Goal: Information Seeking & Learning: Learn about a topic

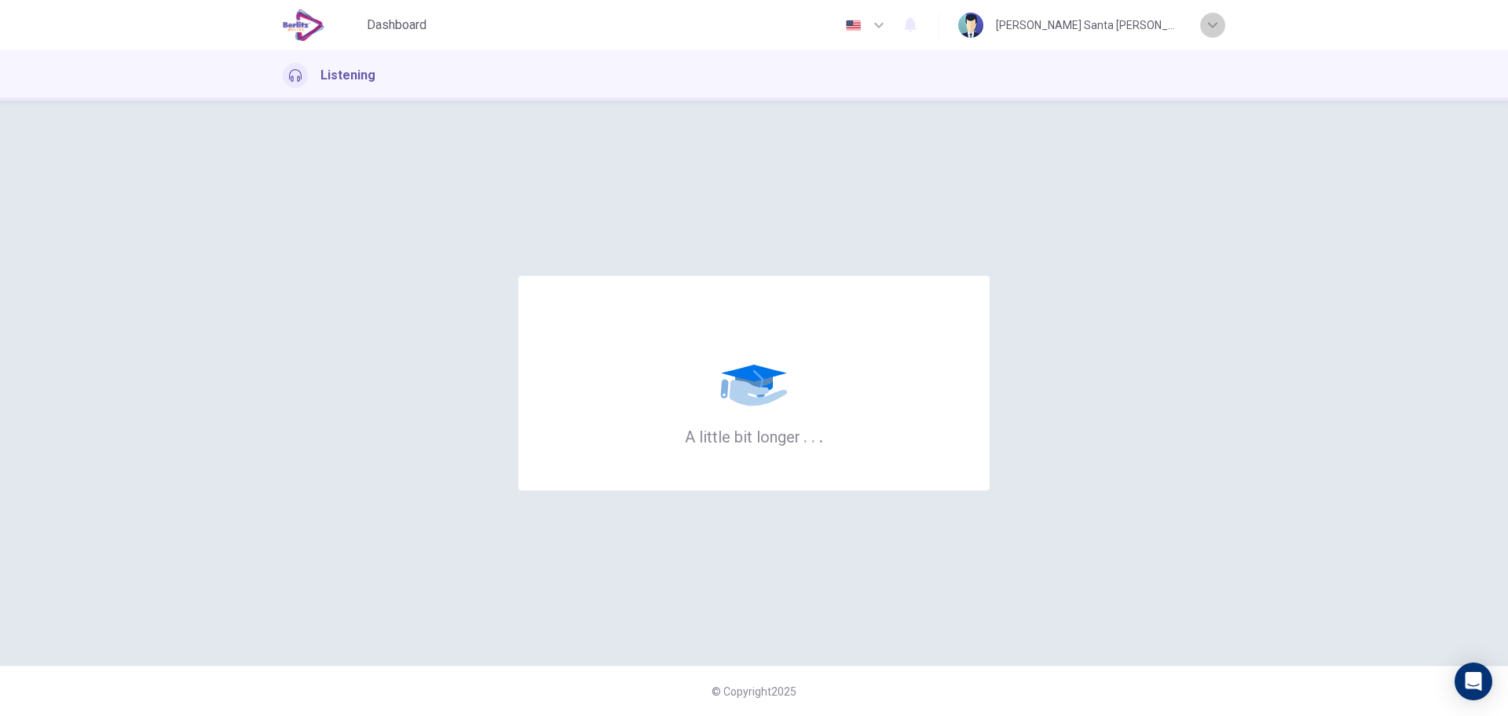
click at [1217, 21] on icon "button" at bounding box center [1212, 24] width 9 height 9
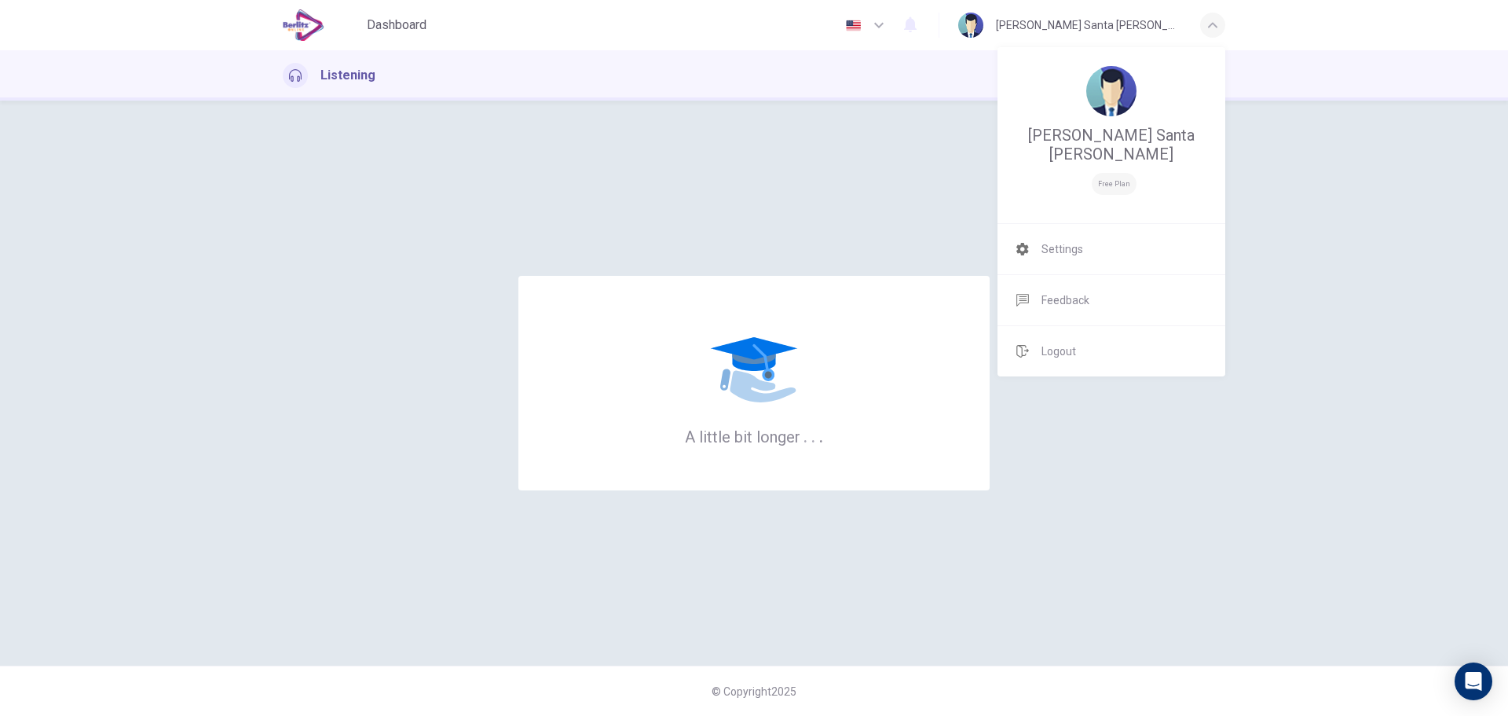
click at [1217, 21] on div at bounding box center [754, 358] width 1508 height 716
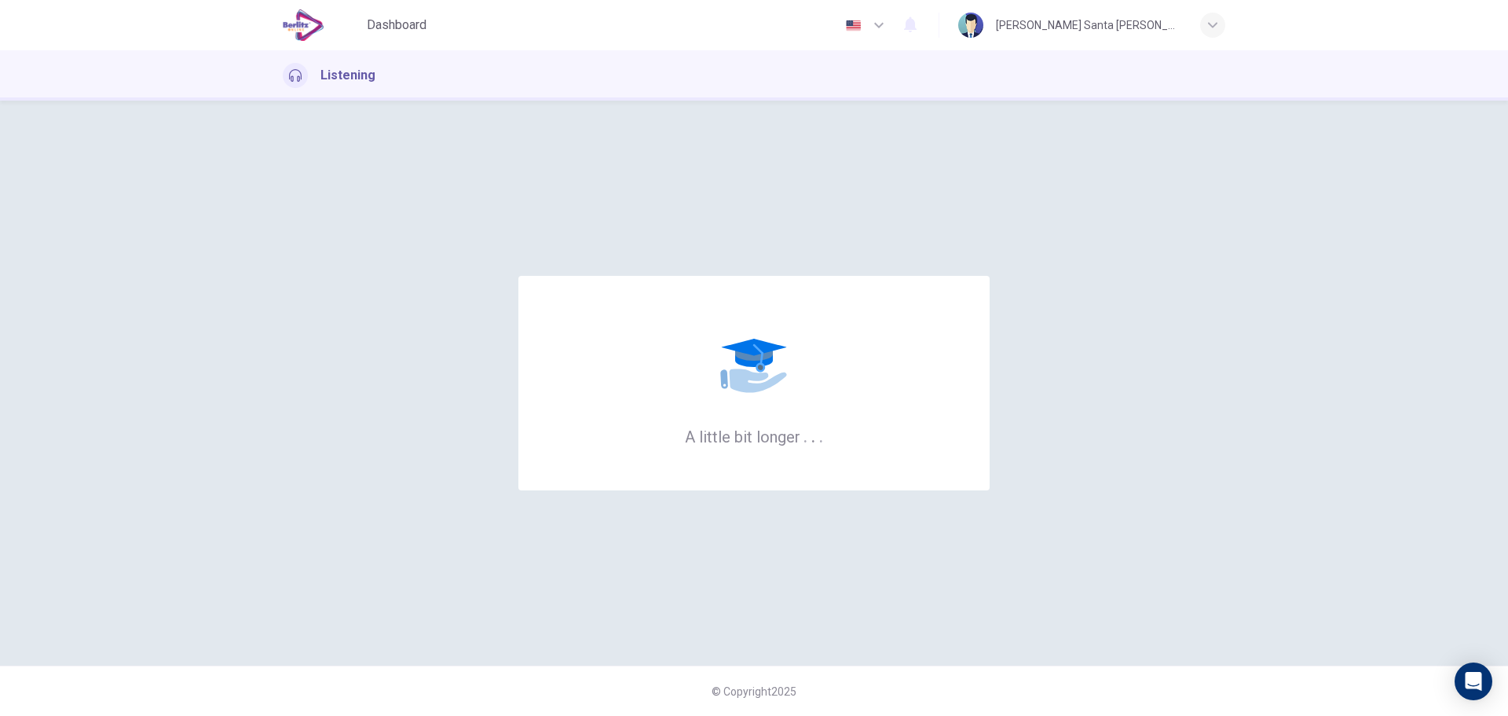
drag, startPoint x: 397, startPoint y: 21, endPoint x: 1006, endPoint y: 96, distance: 613.3
click at [397, 21] on span "Dashboard" at bounding box center [397, 25] width 60 height 19
click at [405, 27] on span "Dashboard" at bounding box center [397, 25] width 60 height 19
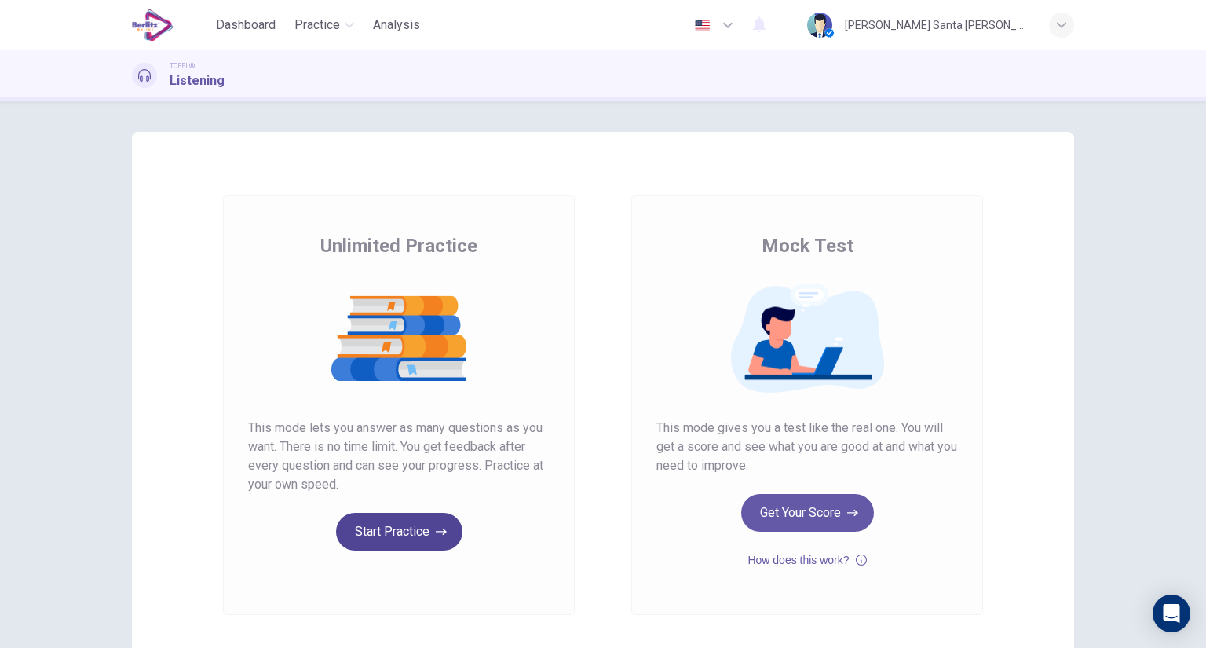
click at [386, 533] on button "Start Practice" at bounding box center [399, 532] width 126 height 38
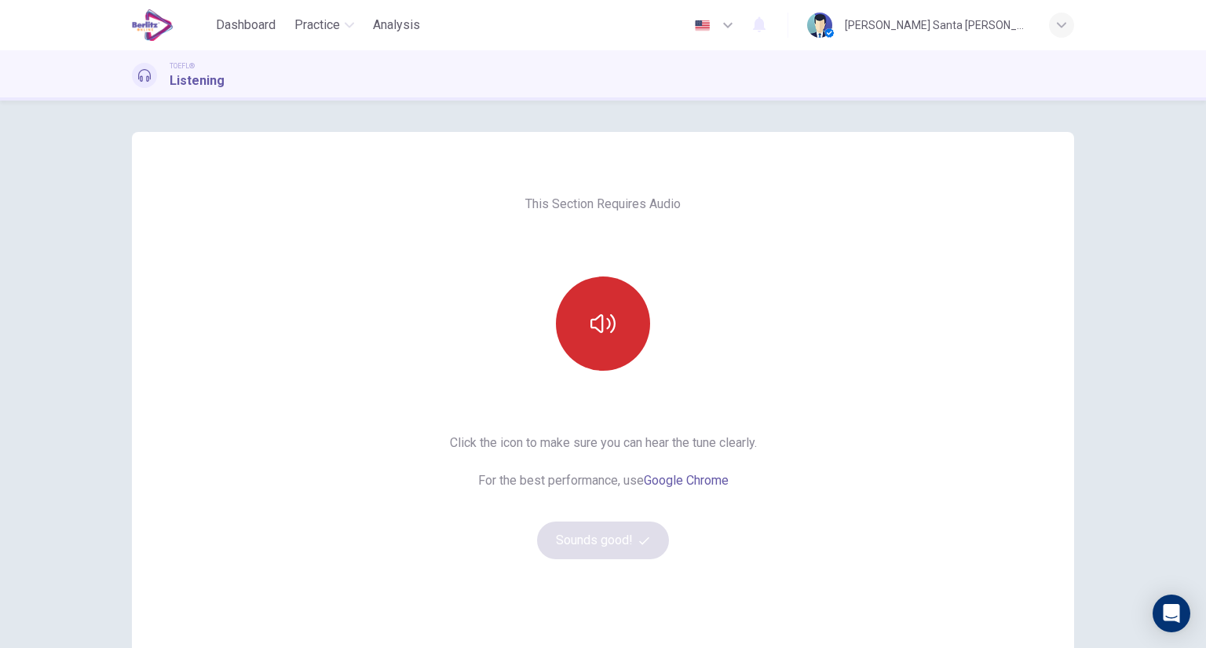
click at [580, 295] on button "button" at bounding box center [603, 323] width 94 height 94
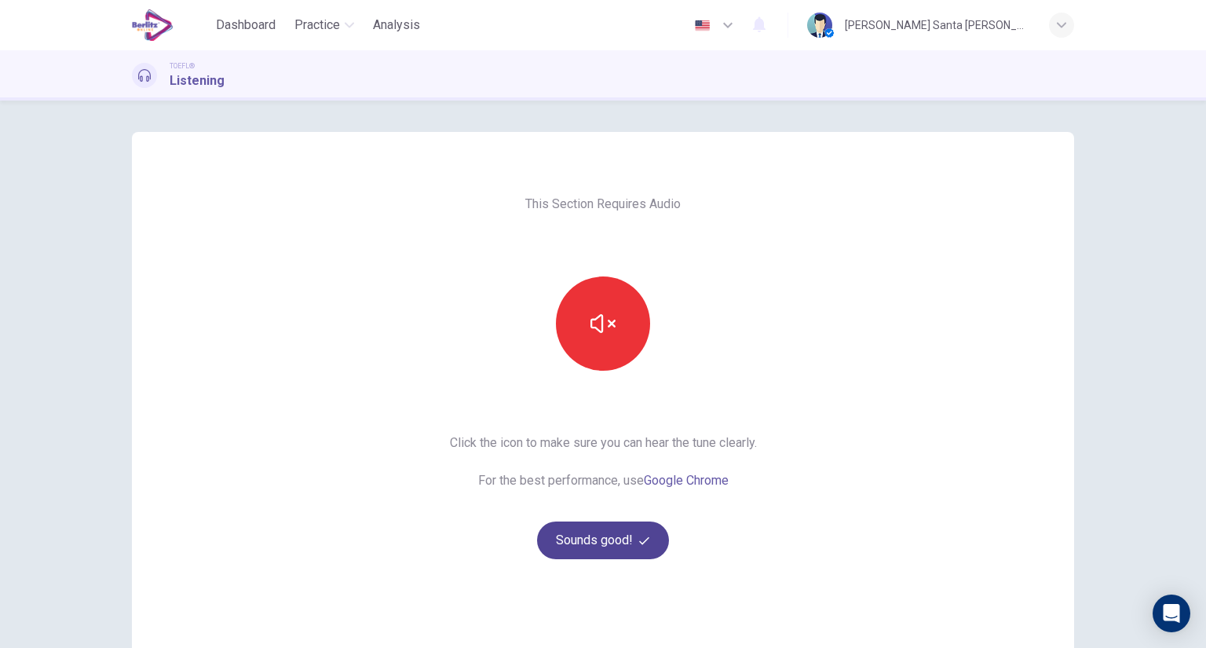
click at [598, 544] on button "Sounds good!" at bounding box center [603, 541] width 132 height 38
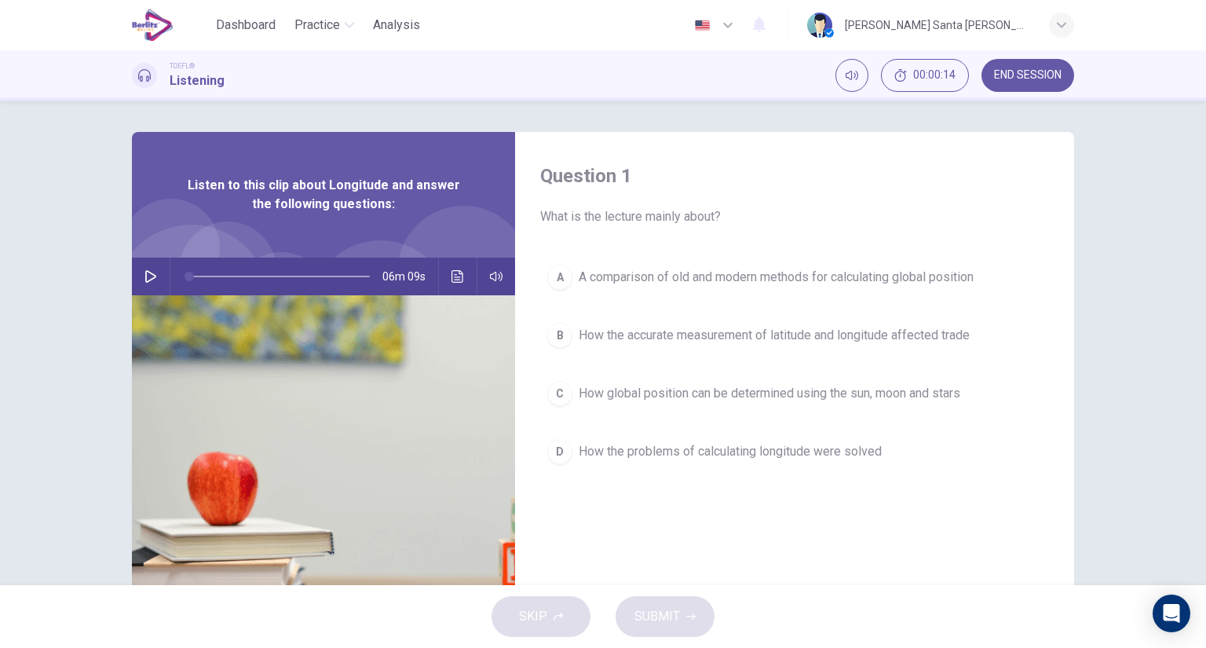
click at [145, 270] on icon "button" at bounding box center [150, 276] width 11 height 13
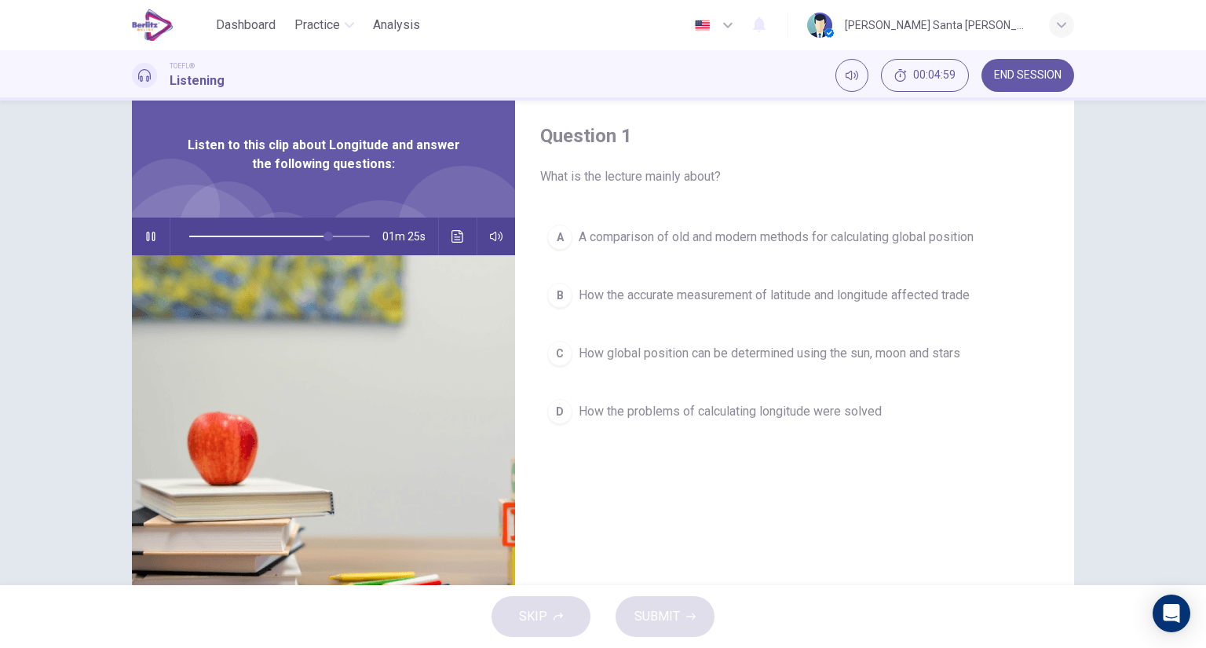
scroll to position [63, 0]
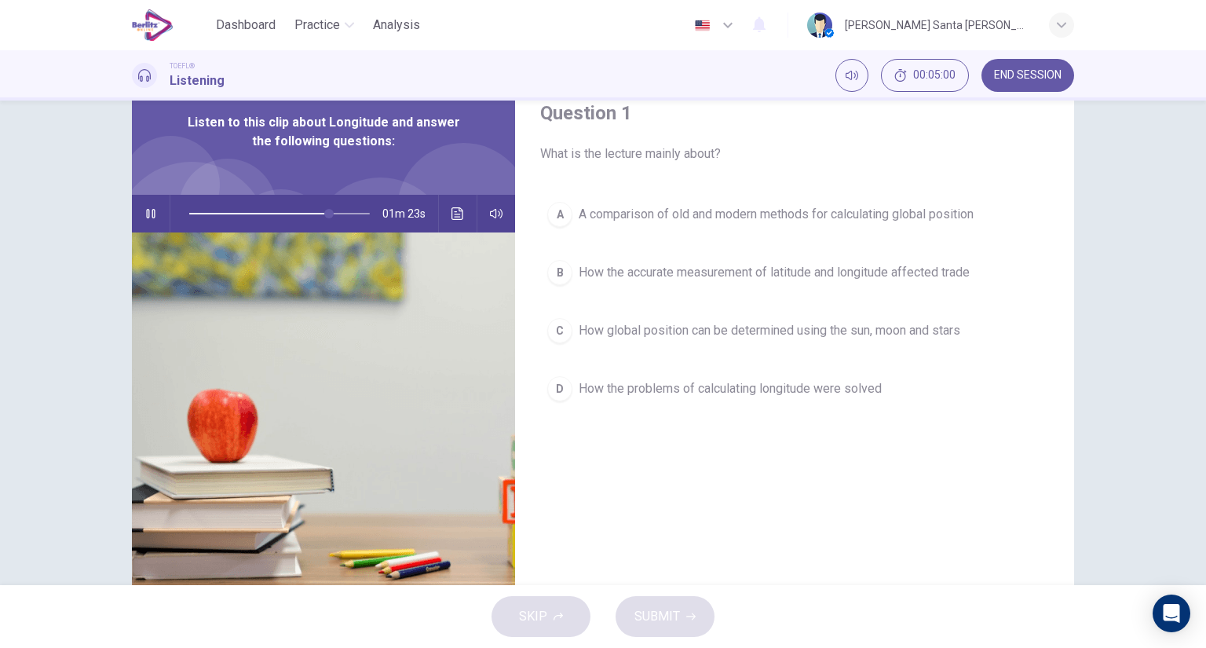
click at [558, 387] on div "D" at bounding box center [559, 388] width 25 height 25
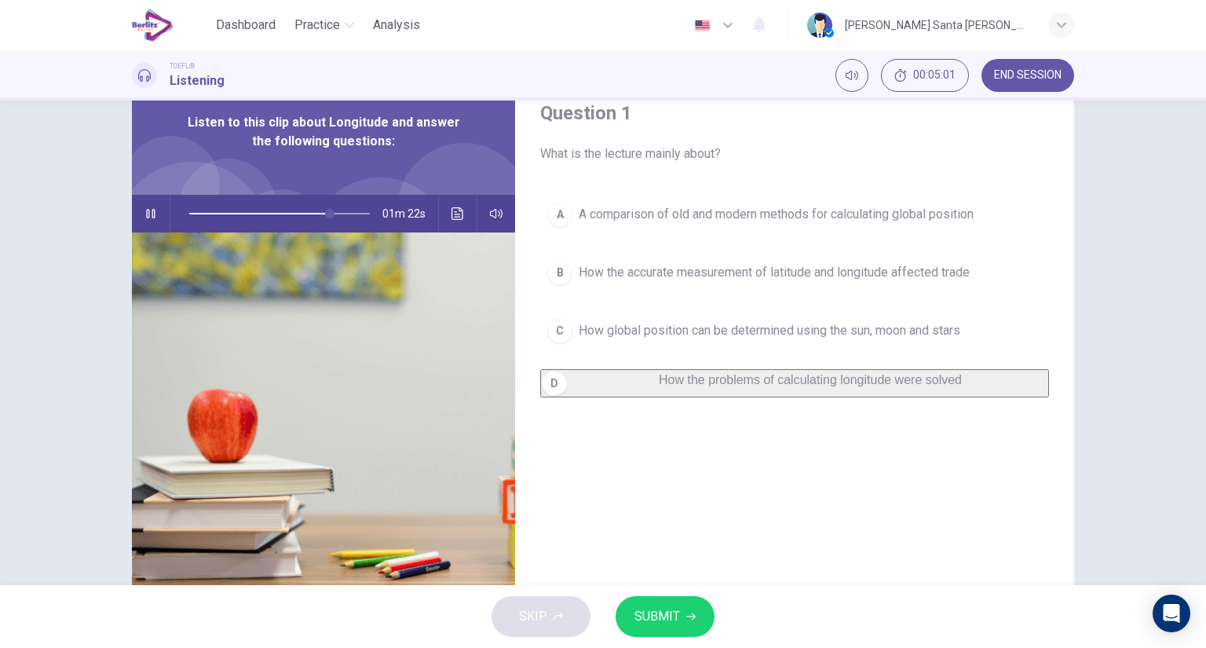
click at [657, 619] on span "SUBMIT" at bounding box center [658, 617] width 46 height 22
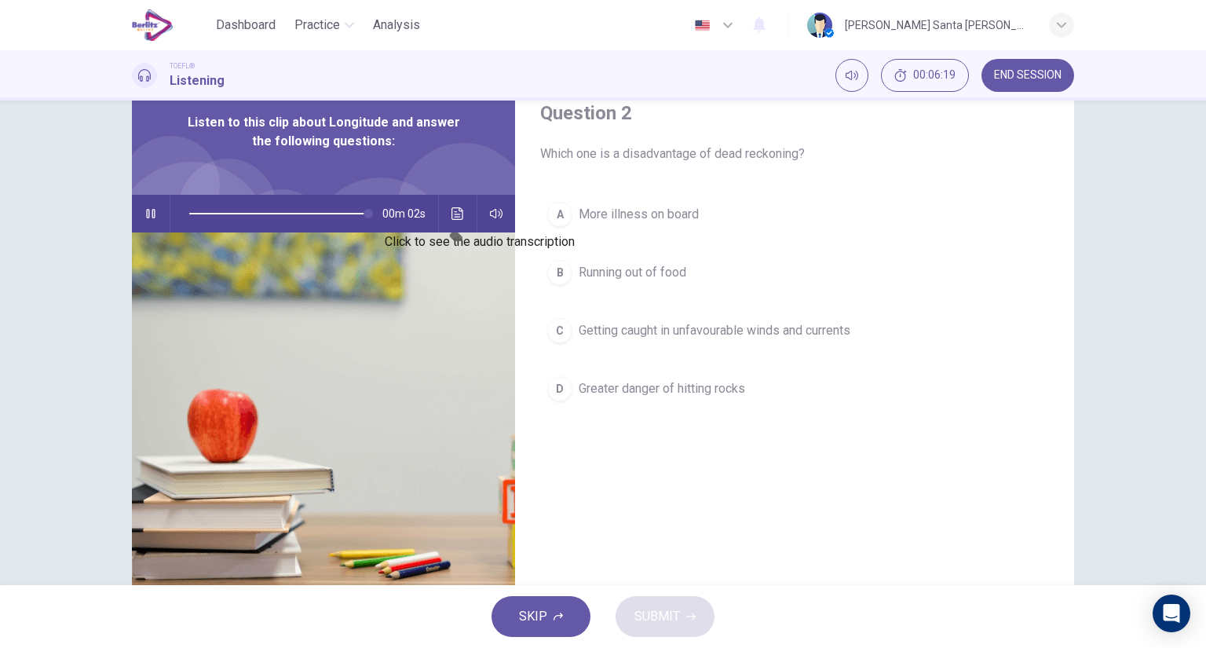
click at [454, 214] on icon "Click to see the audio transcription" at bounding box center [458, 213] width 13 height 13
type input "*"
drag, startPoint x: 816, startPoint y: 222, endPoint x: 817, endPoint y: 246, distance: 23.6
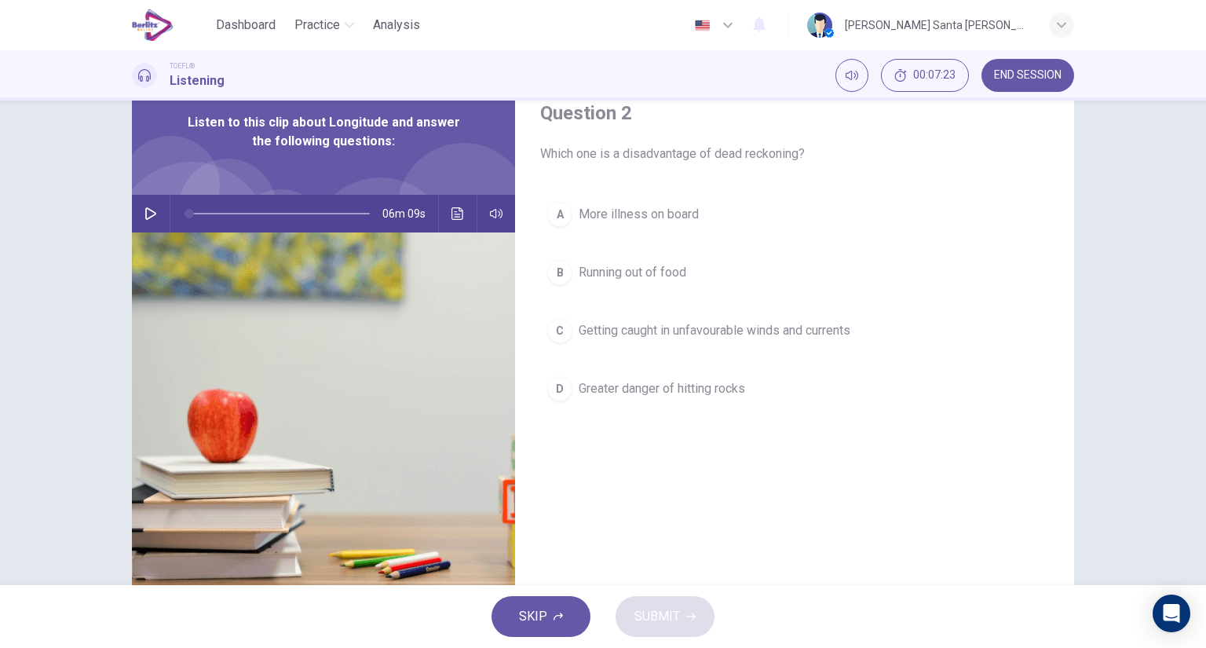
click at [452, 214] on icon "Click to see the audio transcription" at bounding box center [458, 213] width 13 height 13
click at [566, 329] on div "C" at bounding box center [559, 330] width 25 height 25
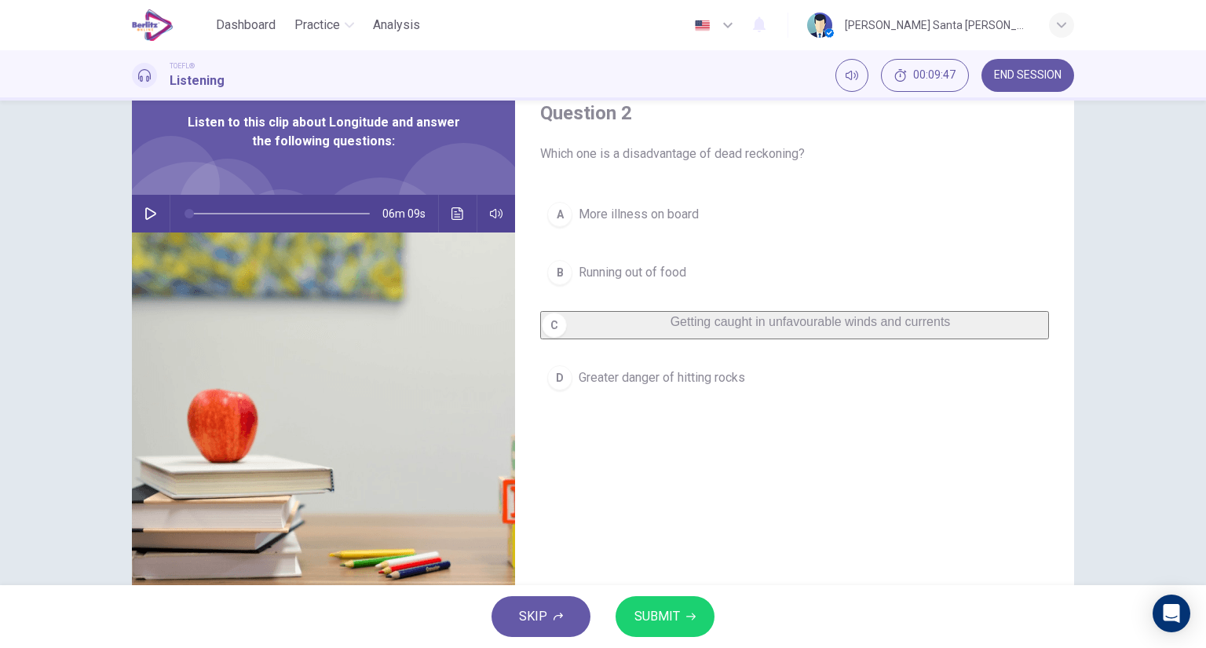
click at [657, 610] on span "SUBMIT" at bounding box center [658, 617] width 46 height 22
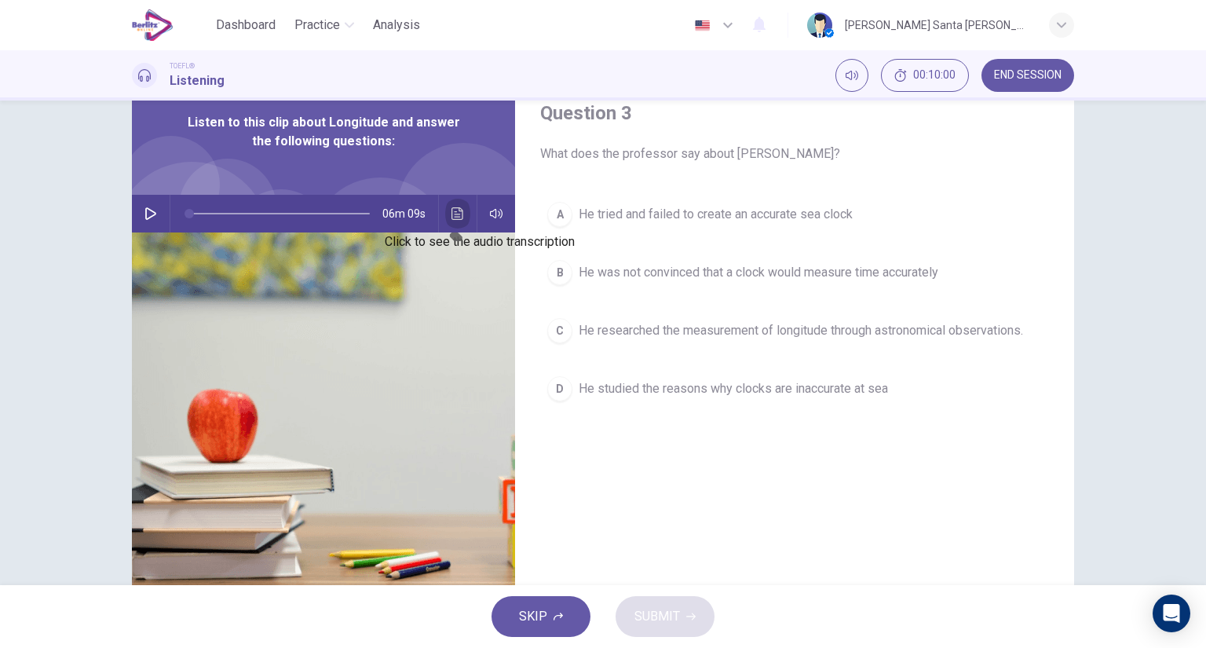
click at [457, 216] on icon "Click to see the audio transcription" at bounding box center [458, 213] width 13 height 13
click at [558, 275] on div "B" at bounding box center [559, 272] width 25 height 25
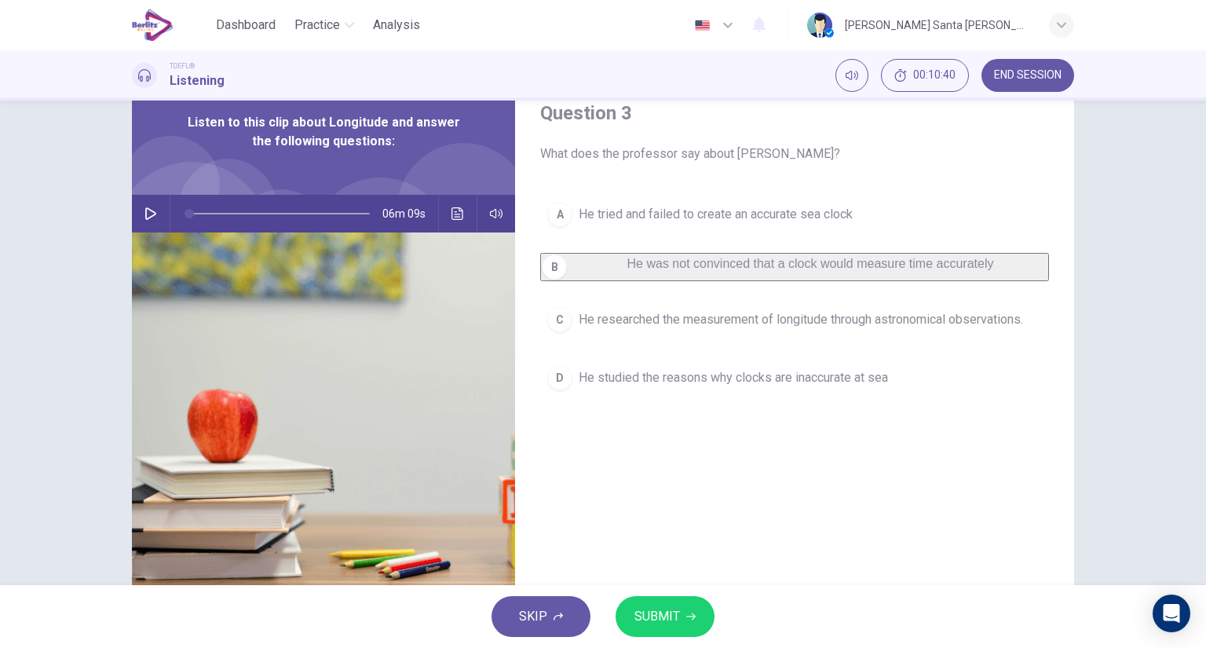
click at [668, 620] on span "SUBMIT" at bounding box center [658, 617] width 46 height 22
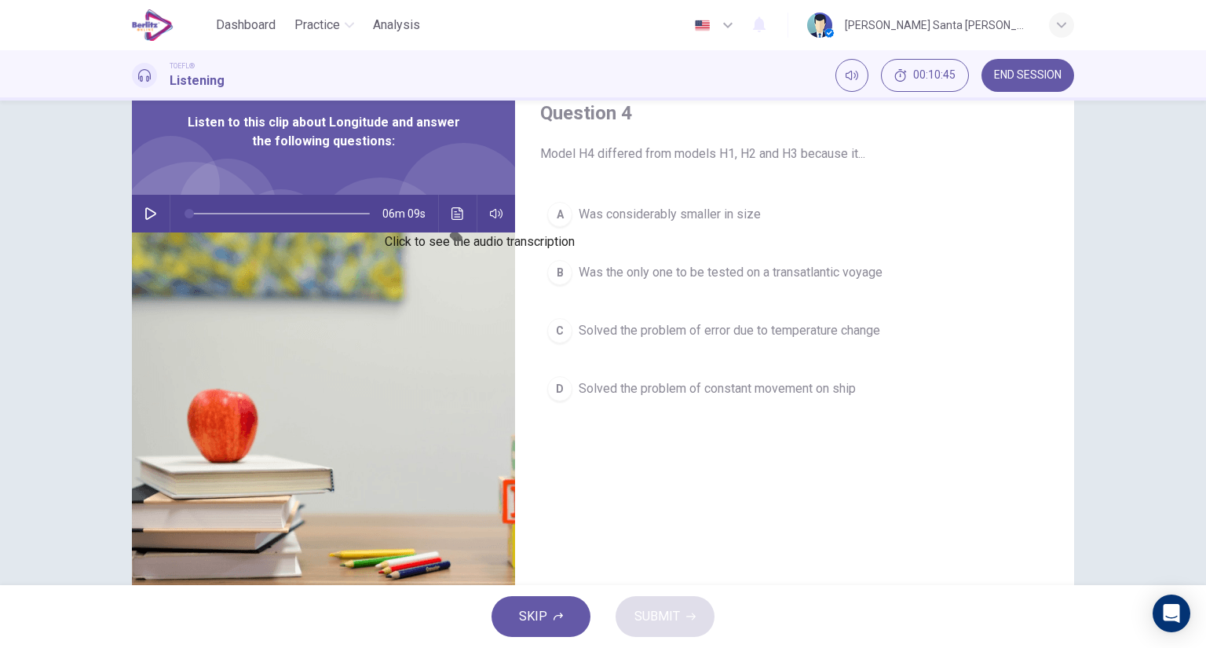
click at [461, 214] on button "Click to see the audio transcription" at bounding box center [457, 214] width 25 height 38
click at [564, 386] on div "D" at bounding box center [559, 388] width 25 height 25
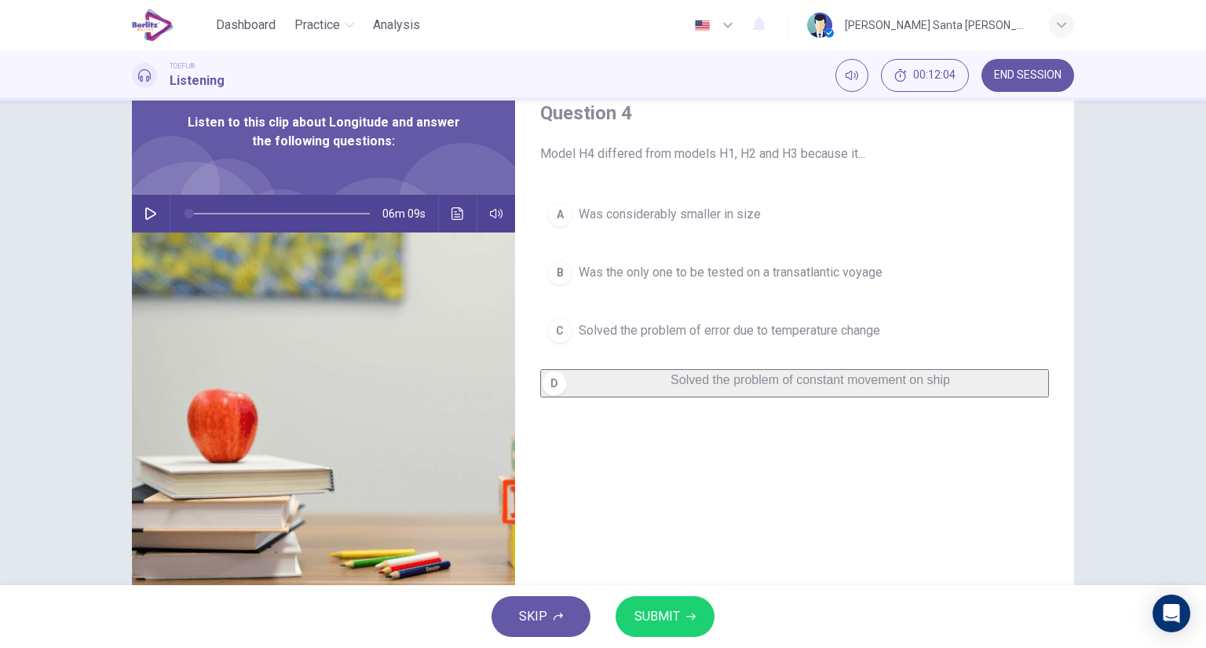
click at [658, 616] on span "SUBMIT" at bounding box center [658, 617] width 46 height 22
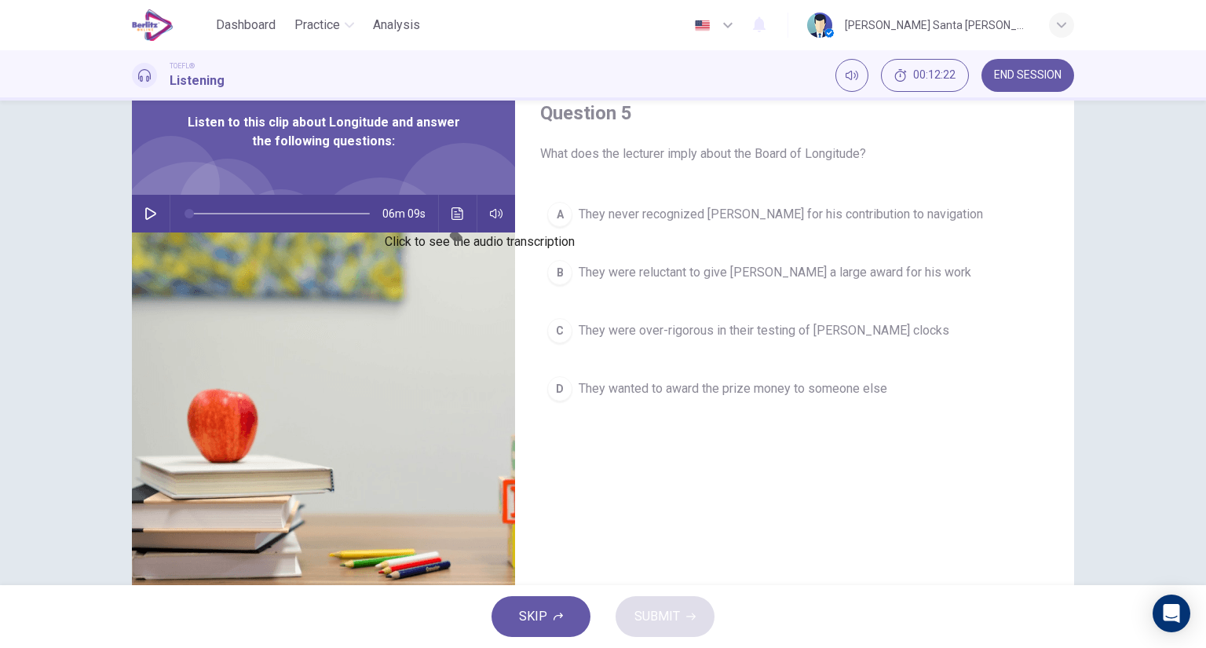
click at [447, 218] on button "Click to see the audio transcription" at bounding box center [457, 214] width 25 height 38
click at [456, 214] on icon "Click to see the audio transcription" at bounding box center [458, 213] width 13 height 13
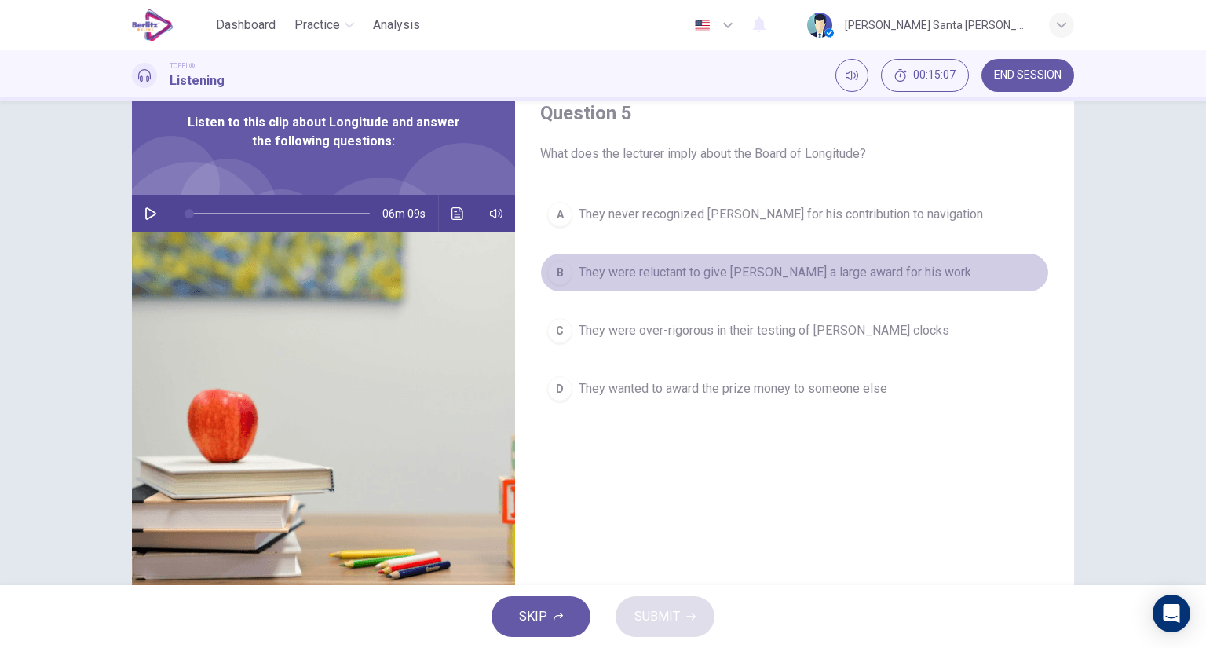
click at [558, 270] on div "B" at bounding box center [559, 272] width 25 height 25
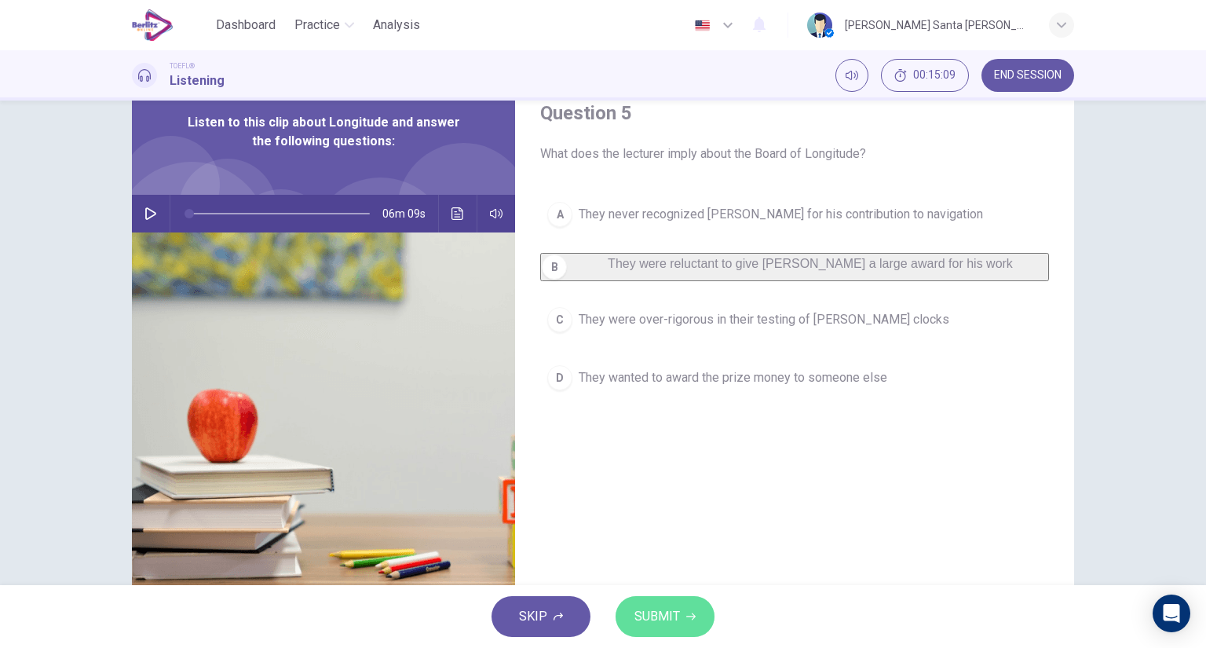
click at [670, 613] on span "SUBMIT" at bounding box center [658, 617] width 46 height 22
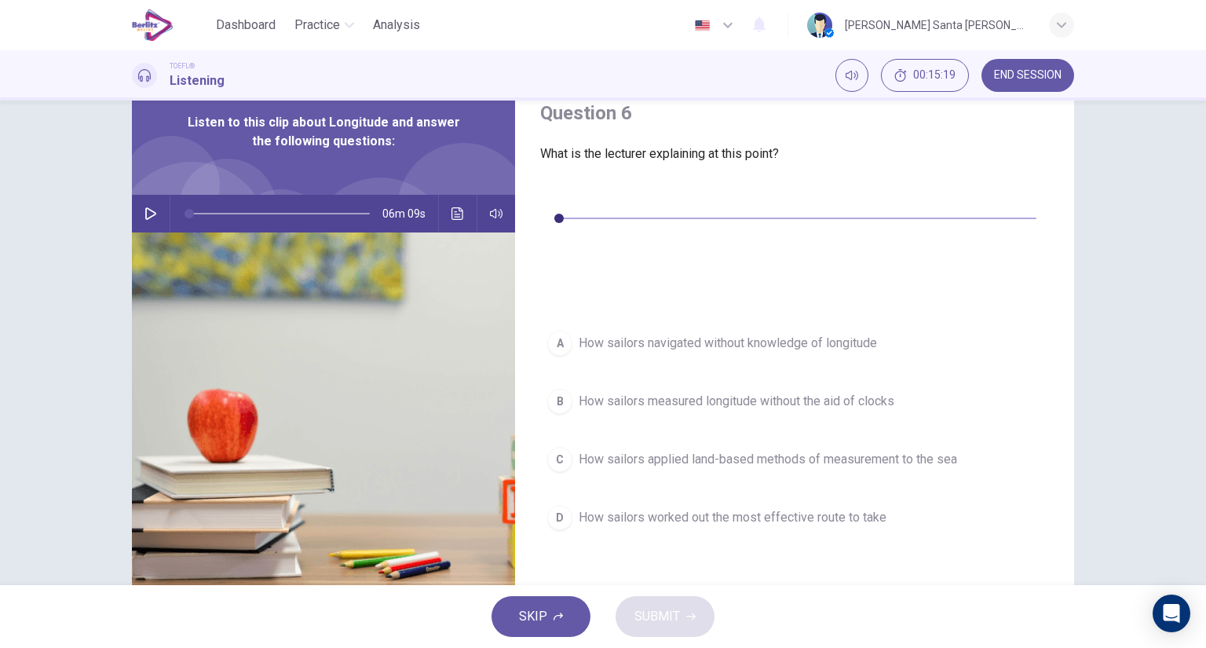
click at [553, 194] on icon "button" at bounding box center [553, 195] width 13 height 13
type input "*"
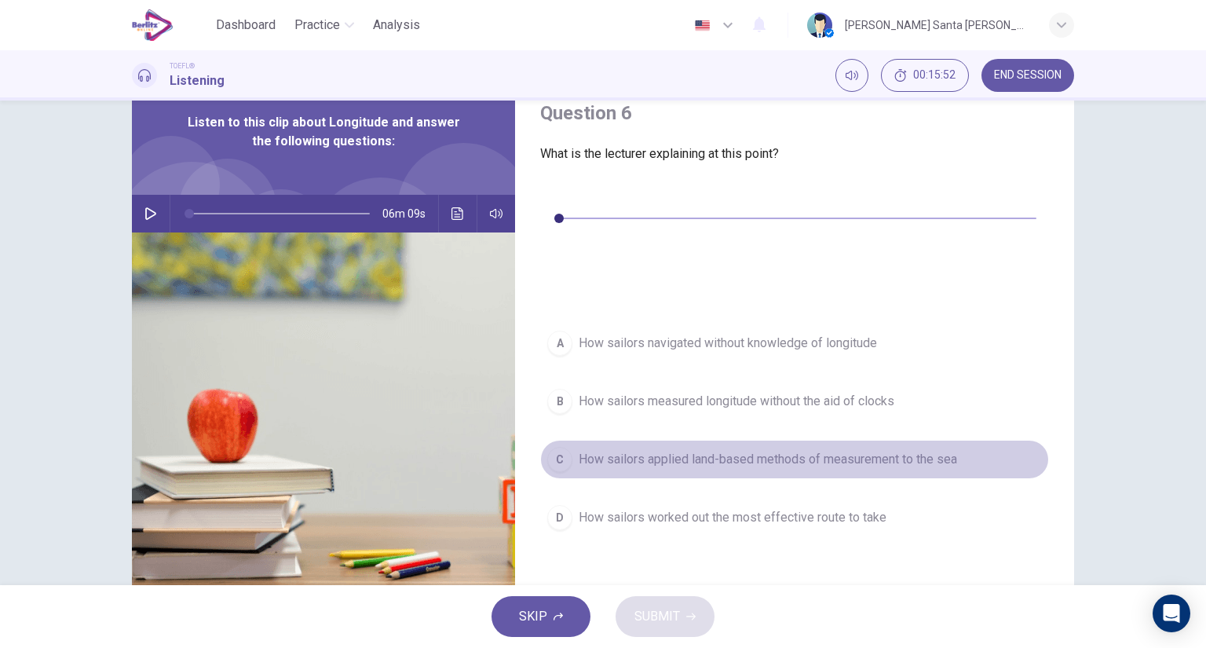
click at [561, 447] on div "C" at bounding box center [559, 459] width 25 height 25
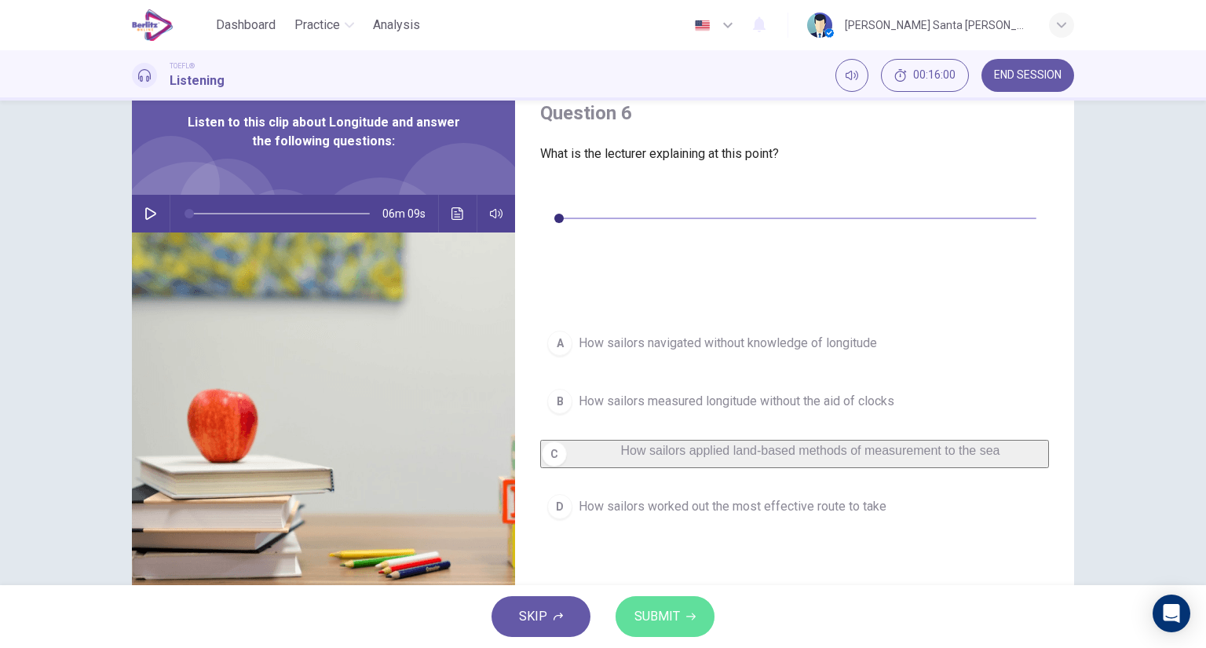
click at [697, 600] on button "SUBMIT" at bounding box center [665, 616] width 99 height 41
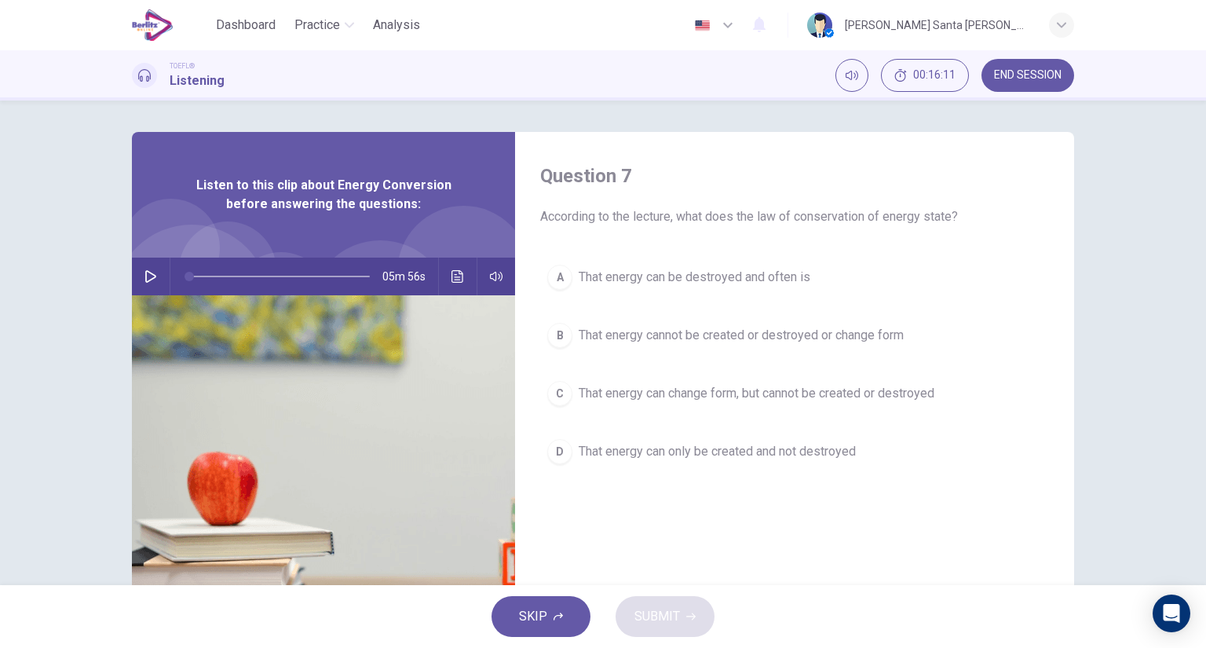
click at [147, 273] on icon "button" at bounding box center [150, 276] width 11 height 13
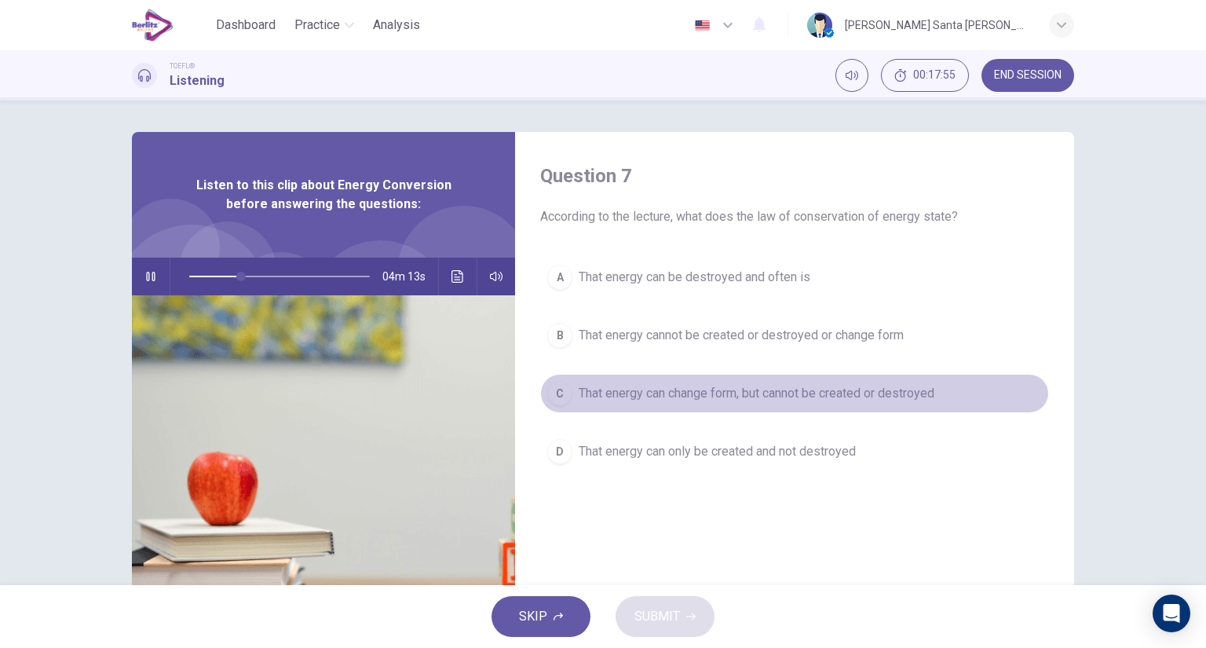
click at [807, 390] on span "That energy can change form, but cannot be created or destroyed" at bounding box center [757, 393] width 356 height 19
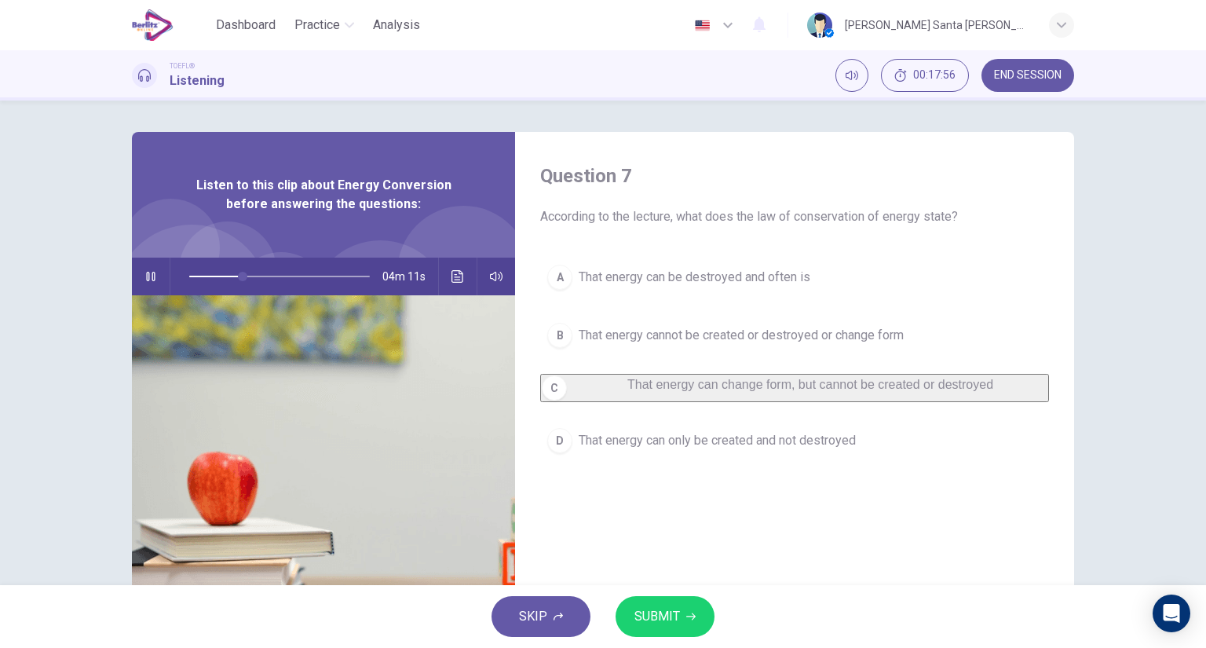
click at [674, 619] on span "SUBMIT" at bounding box center [658, 617] width 46 height 22
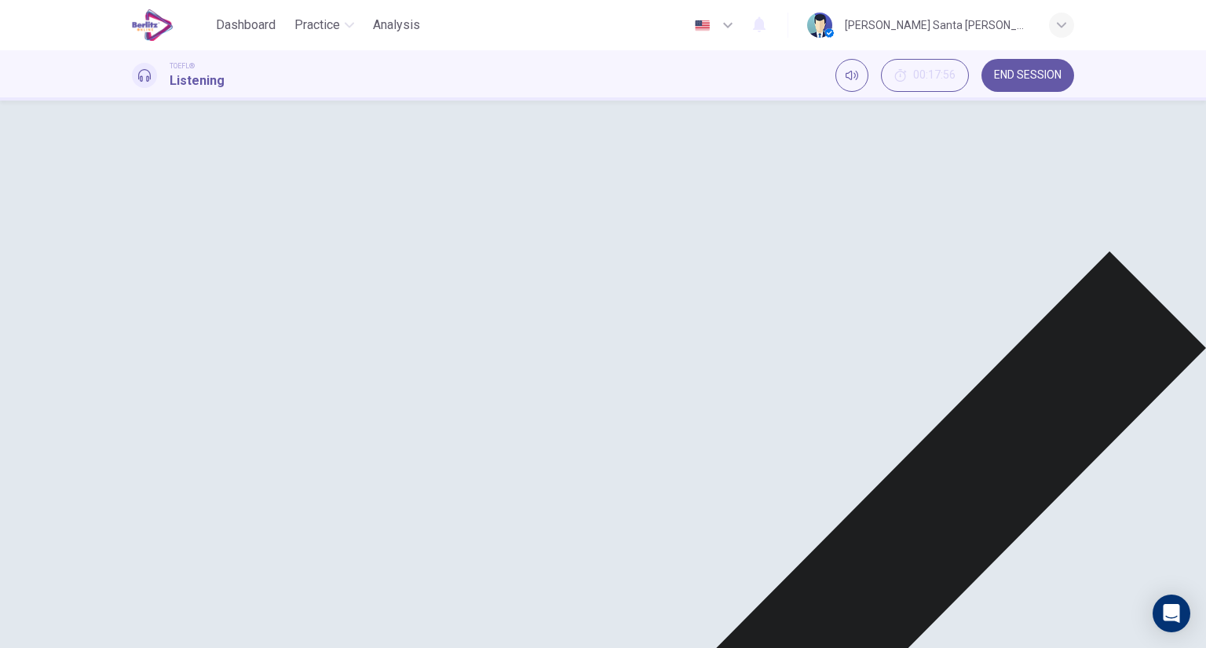
drag, startPoint x: 861, startPoint y: 615, endPoint x: 864, endPoint y: 602, distance: 13.7
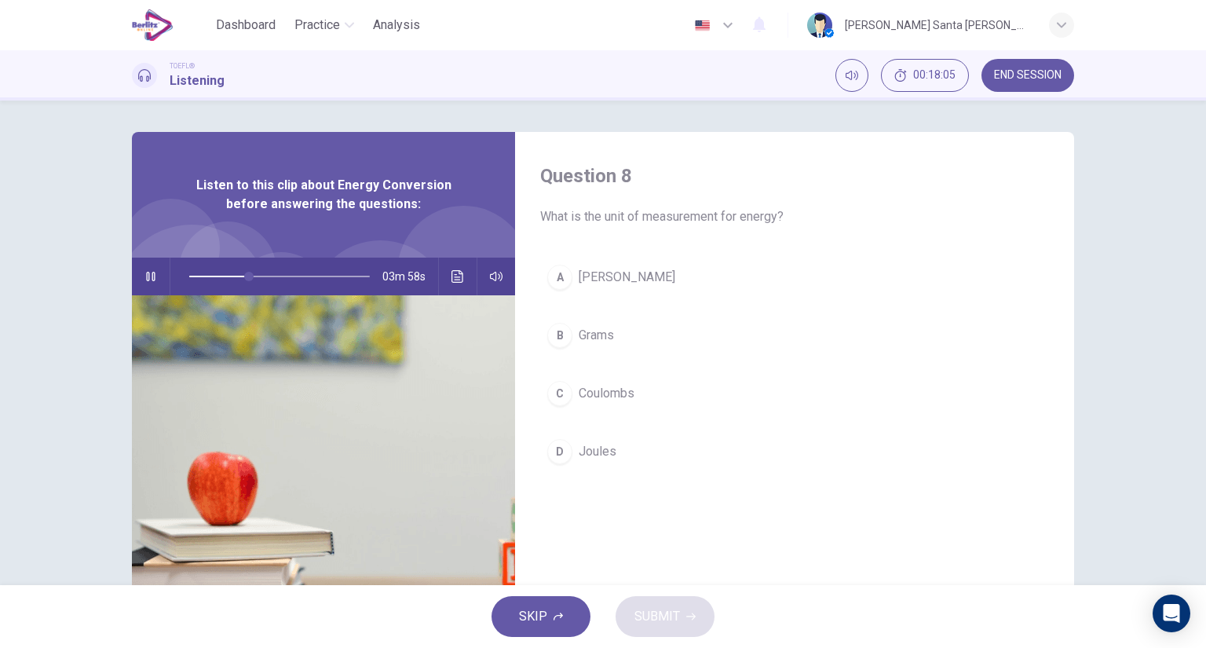
click at [591, 449] on span "Joules" at bounding box center [598, 451] width 38 height 19
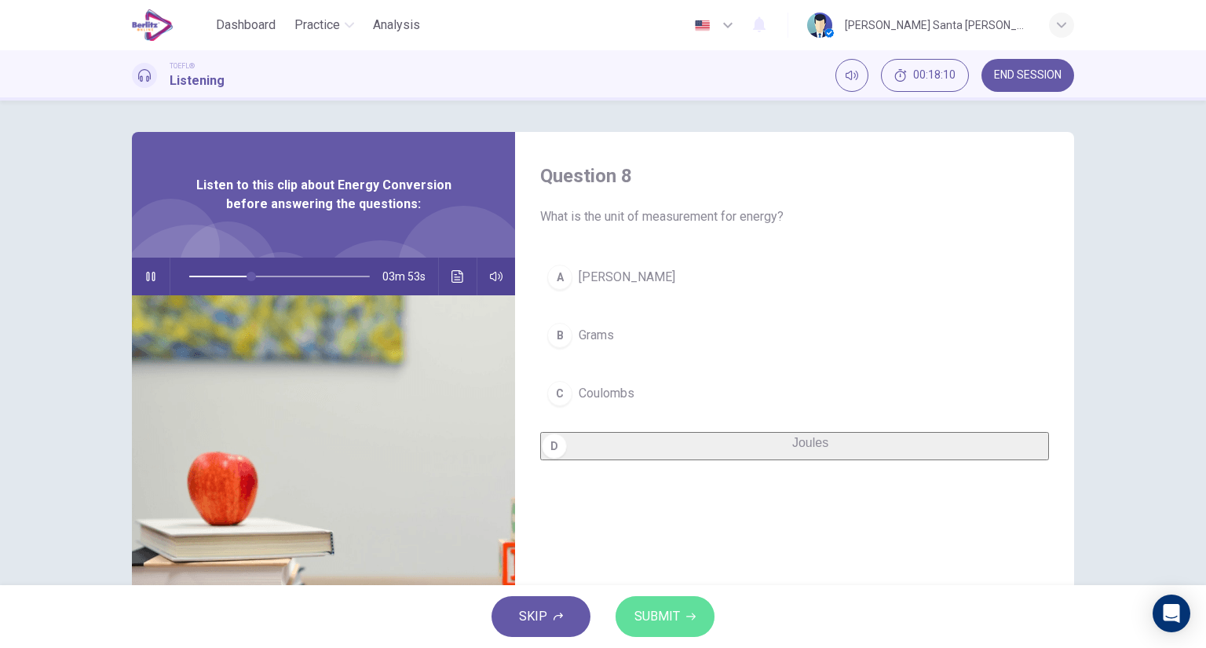
click at [675, 616] on span "SUBMIT" at bounding box center [658, 617] width 46 height 22
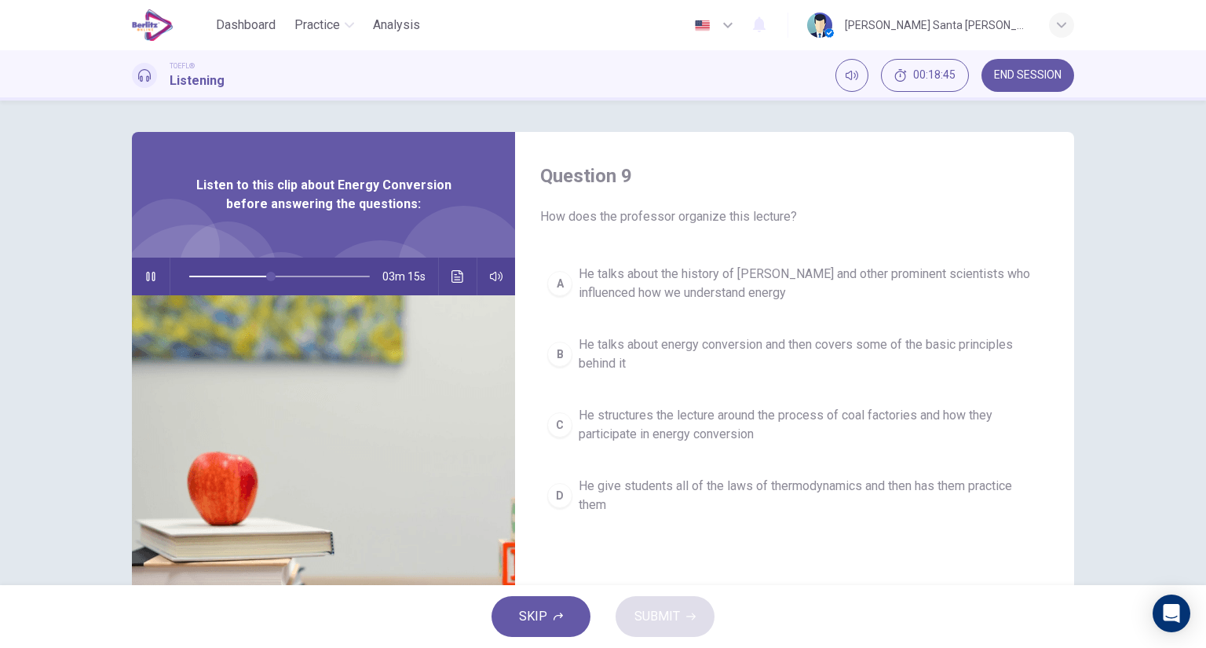
click at [794, 341] on span "He talks about energy conversion and then covers some of the basic principles b…" at bounding box center [810, 354] width 463 height 38
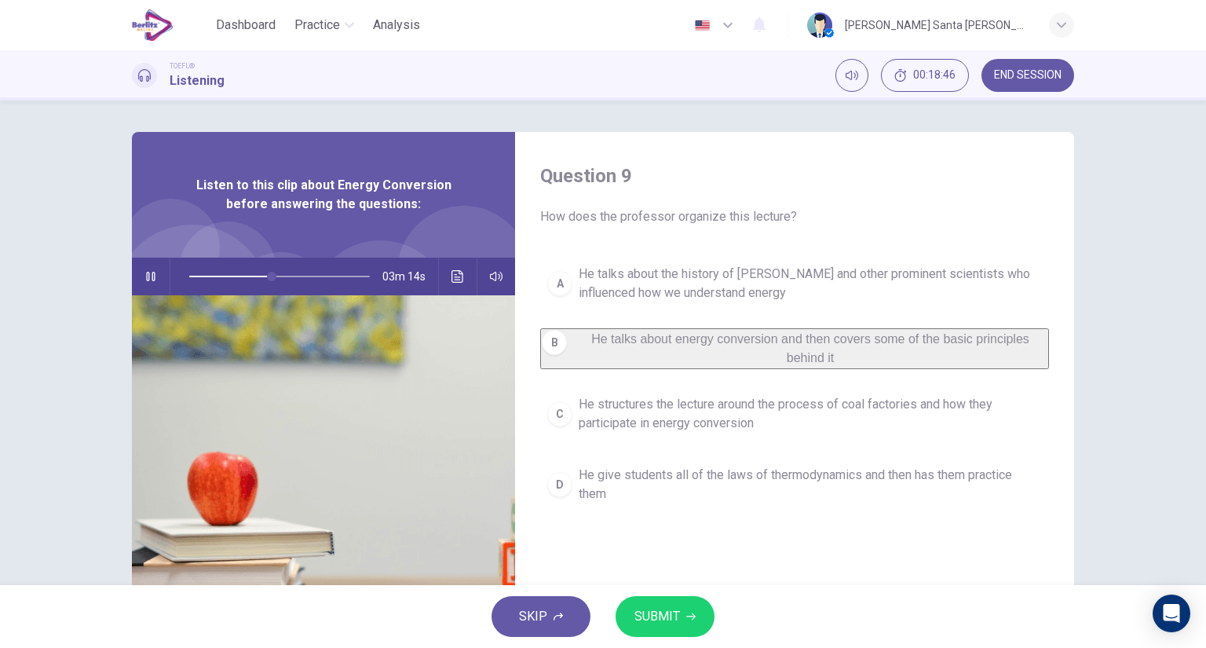
click at [686, 620] on icon "button" at bounding box center [690, 616] width 9 height 9
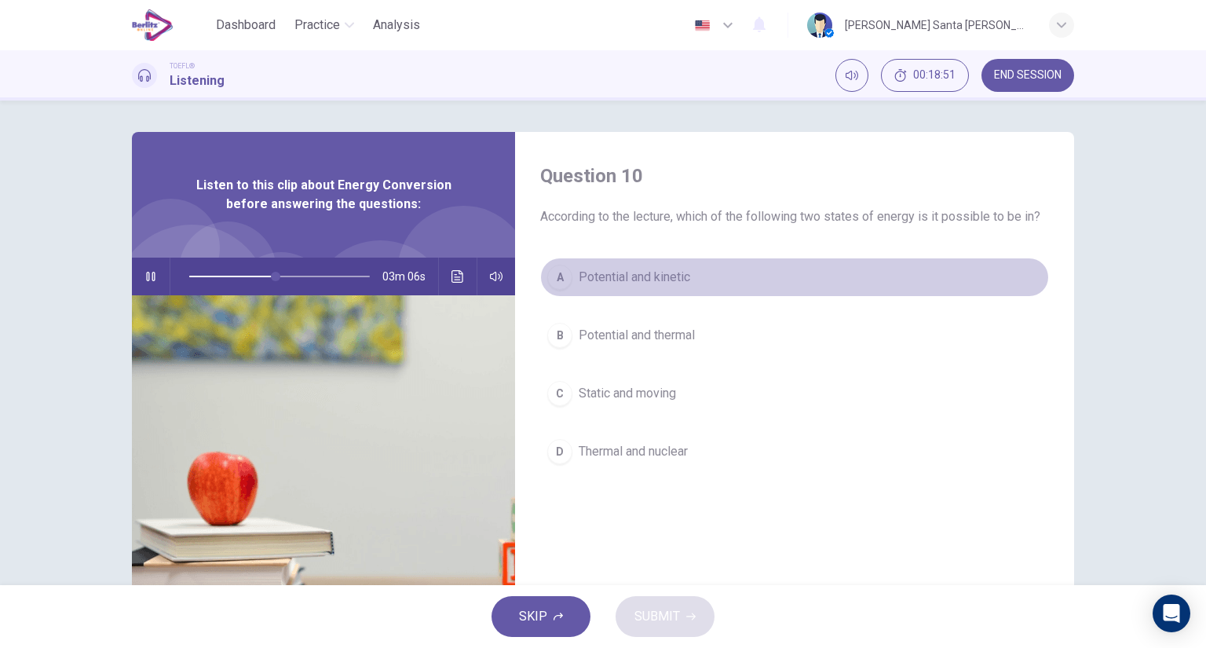
click at [648, 274] on span "Potential and kinetic" at bounding box center [635, 277] width 112 height 19
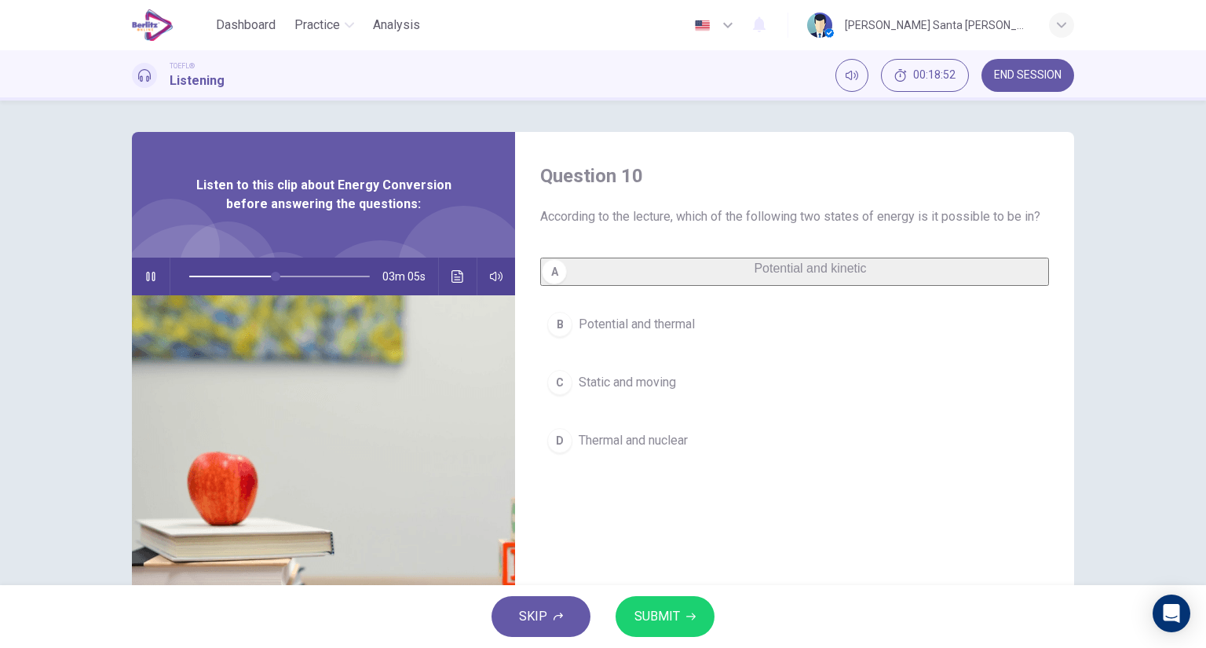
click at [668, 620] on span "SUBMIT" at bounding box center [658, 617] width 46 height 22
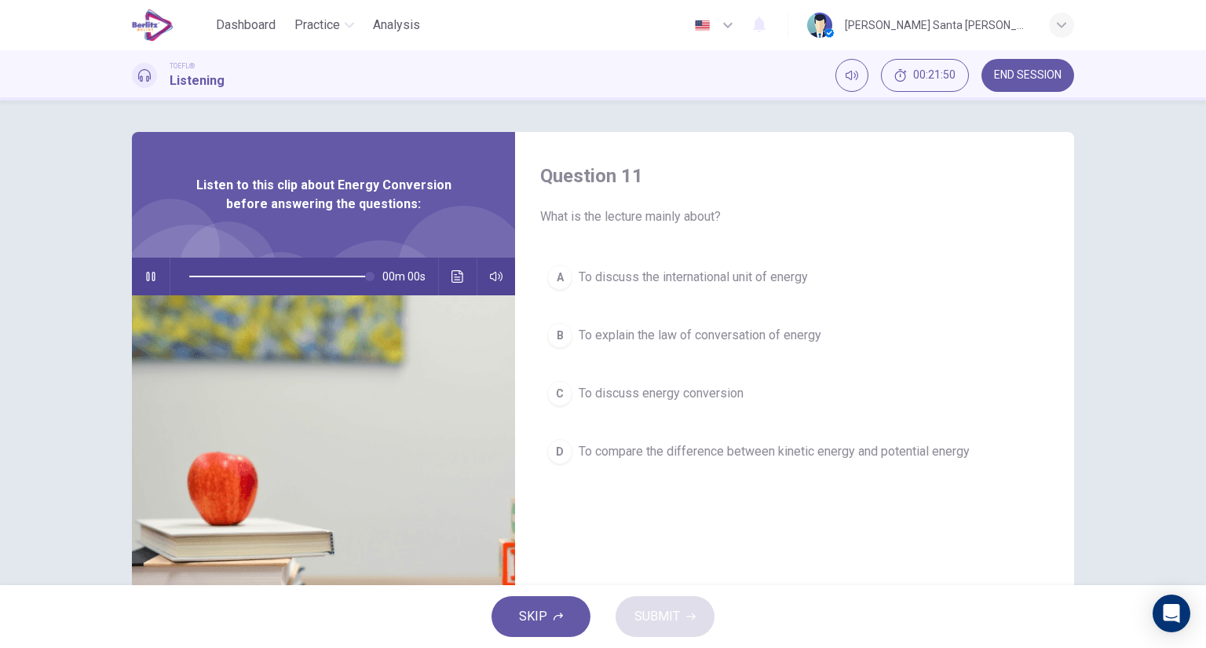
type input "*"
click at [702, 333] on span "To explain the law of conversation of energy" at bounding box center [700, 335] width 243 height 19
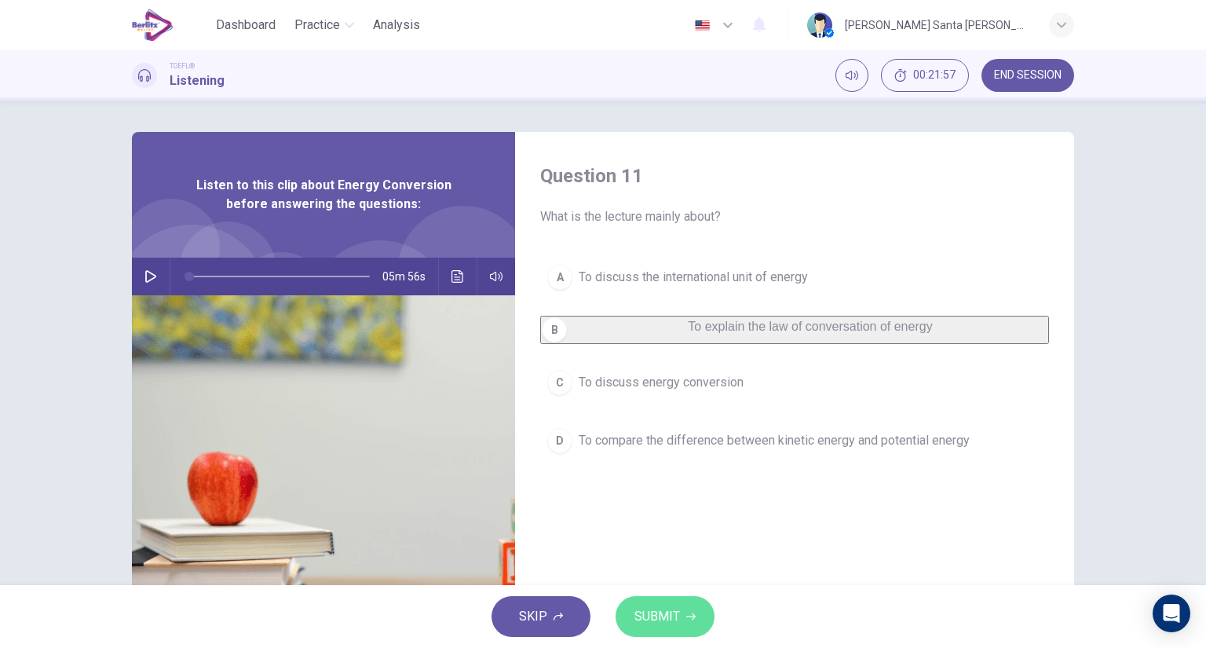
click at [651, 619] on span "SUBMIT" at bounding box center [658, 617] width 46 height 22
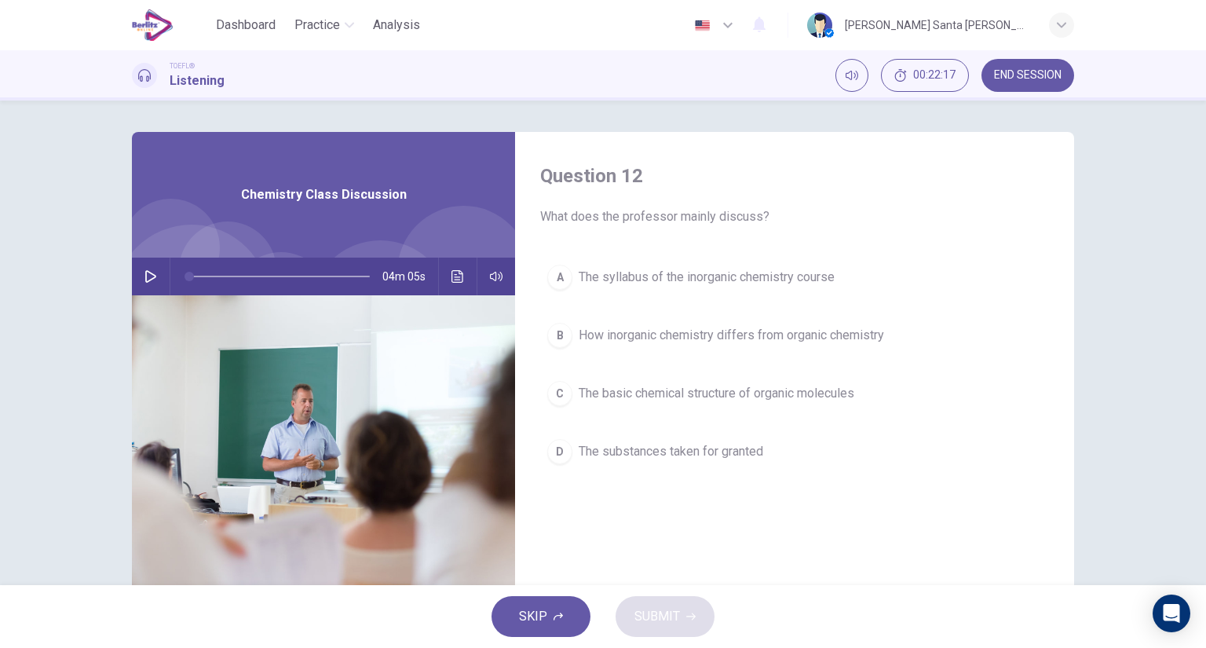
click at [138, 268] on button "button" at bounding box center [150, 277] width 25 height 38
type input "*"
click at [452, 279] on icon "Click to see the audio transcription" at bounding box center [458, 276] width 13 height 13
click at [793, 393] on span "The basic chemical structure of organic molecules" at bounding box center [717, 393] width 276 height 19
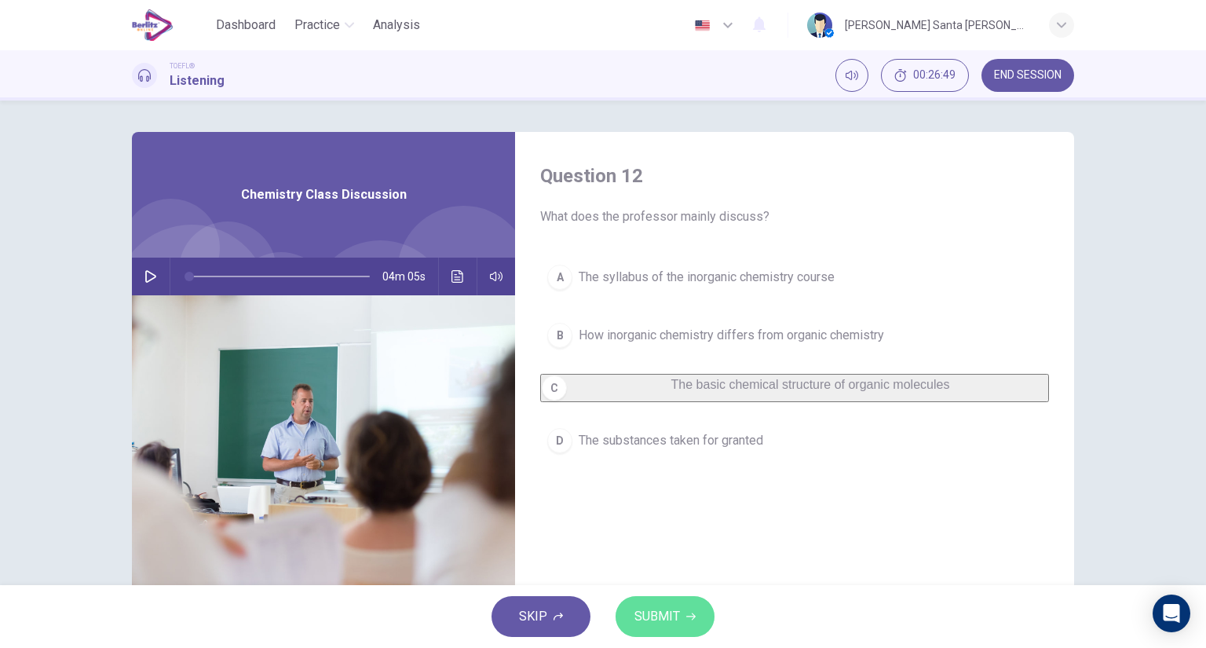
click at [675, 616] on span "SUBMIT" at bounding box center [658, 617] width 46 height 22
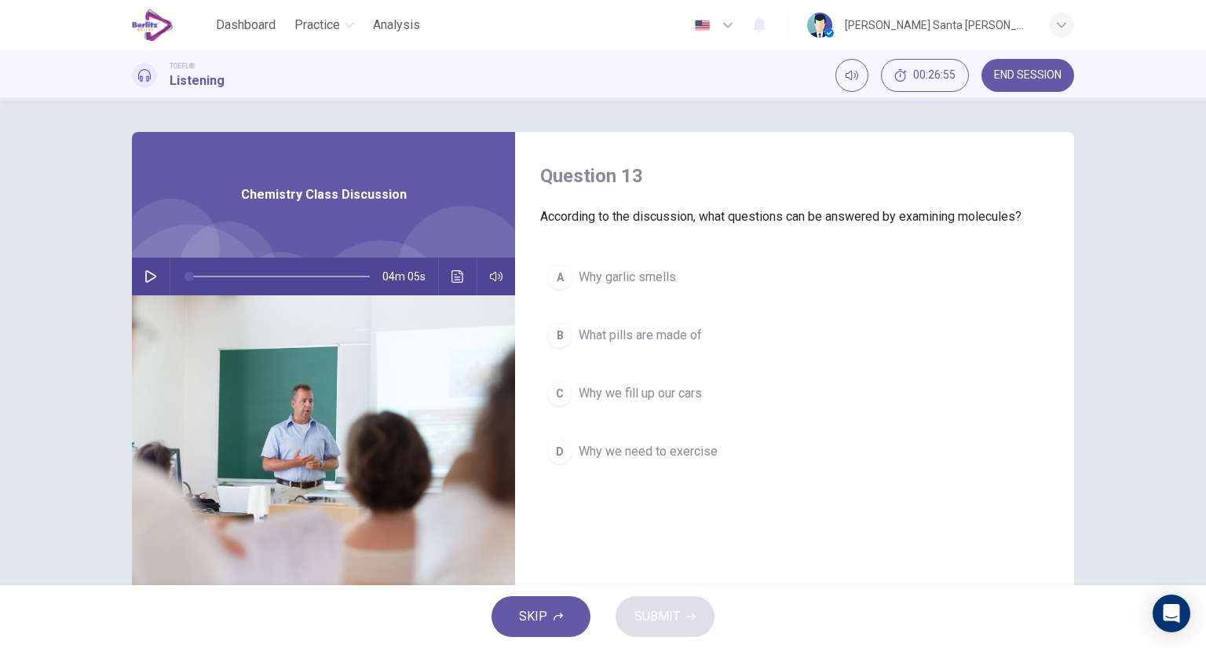
click at [579, 273] on span "Why garlic smells" at bounding box center [627, 277] width 97 height 19
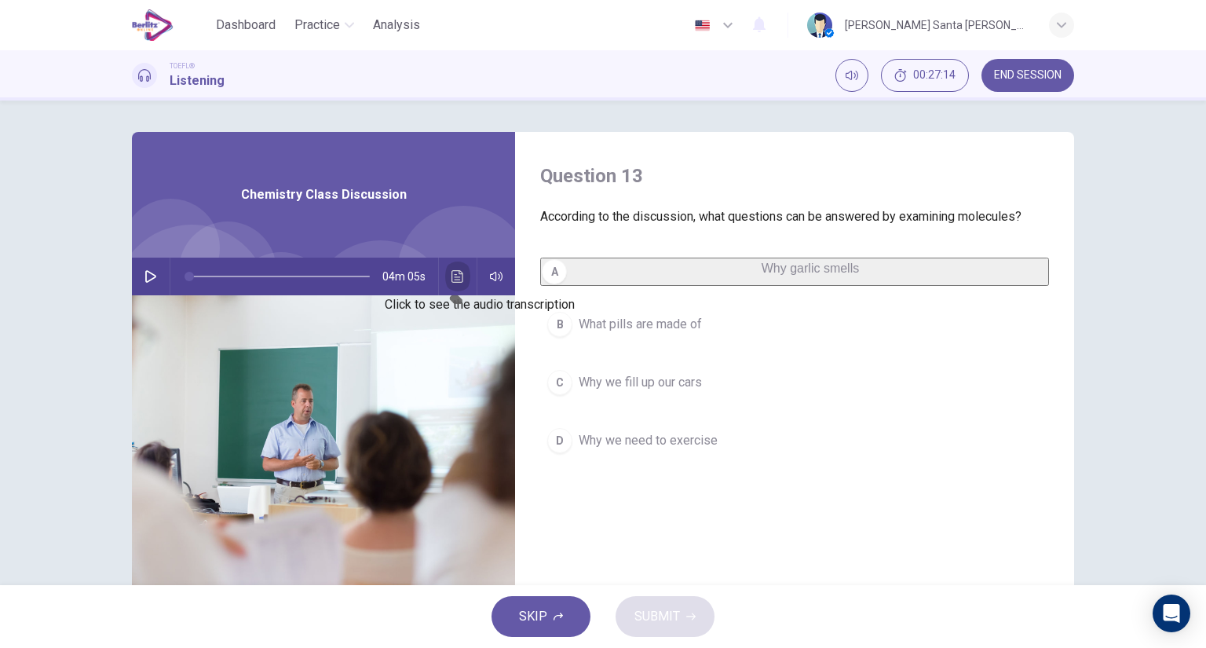
click at [452, 275] on icon "Click to see the audio transcription" at bounding box center [458, 276] width 12 height 13
click at [595, 390] on span "Why we fill up our cars" at bounding box center [640, 382] width 123 height 19
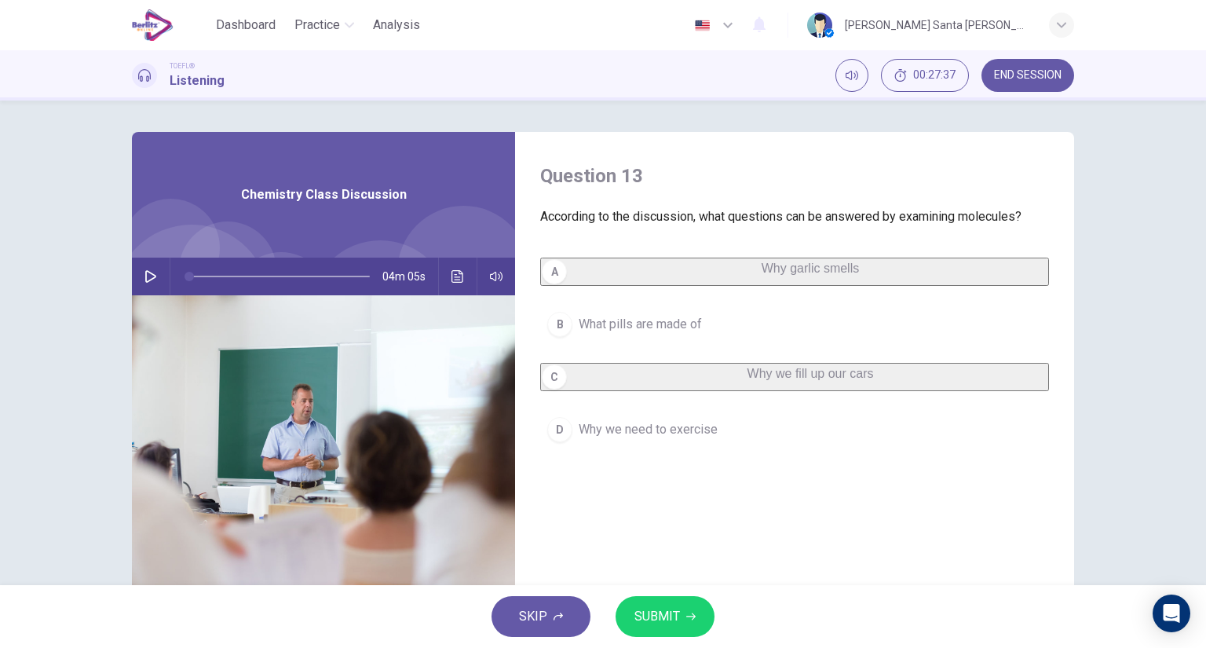
click at [551, 390] on div "C" at bounding box center [554, 376] width 25 height 25
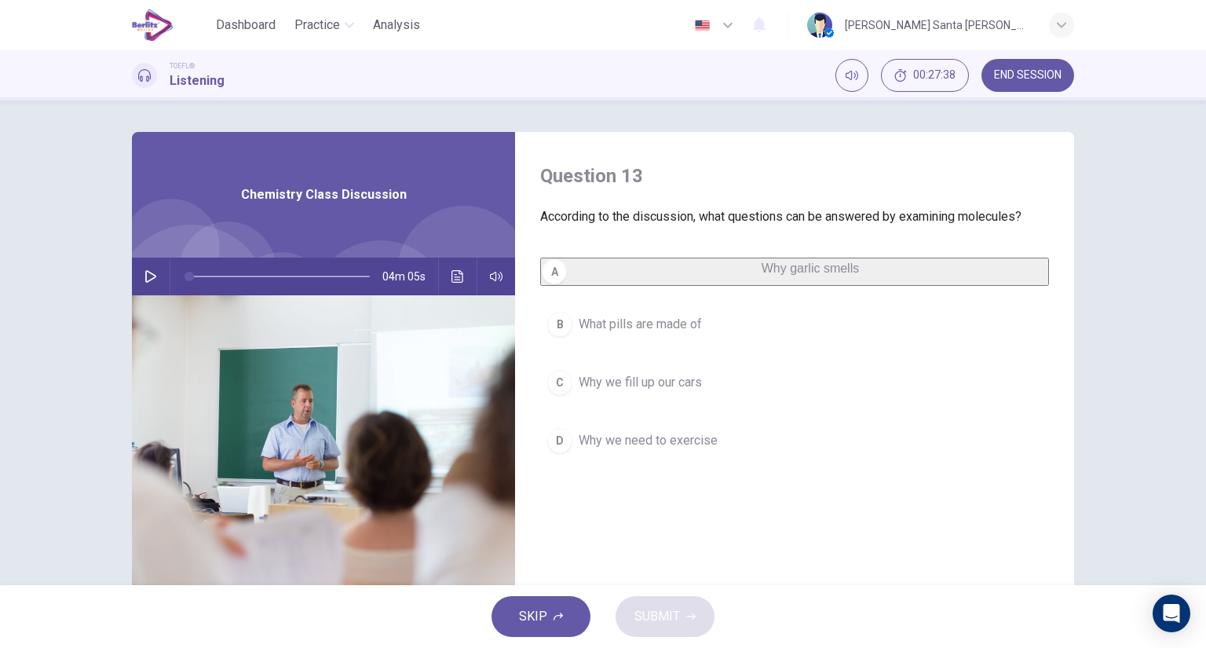
click at [579, 332] on span "What pills are made of" at bounding box center [640, 324] width 123 height 19
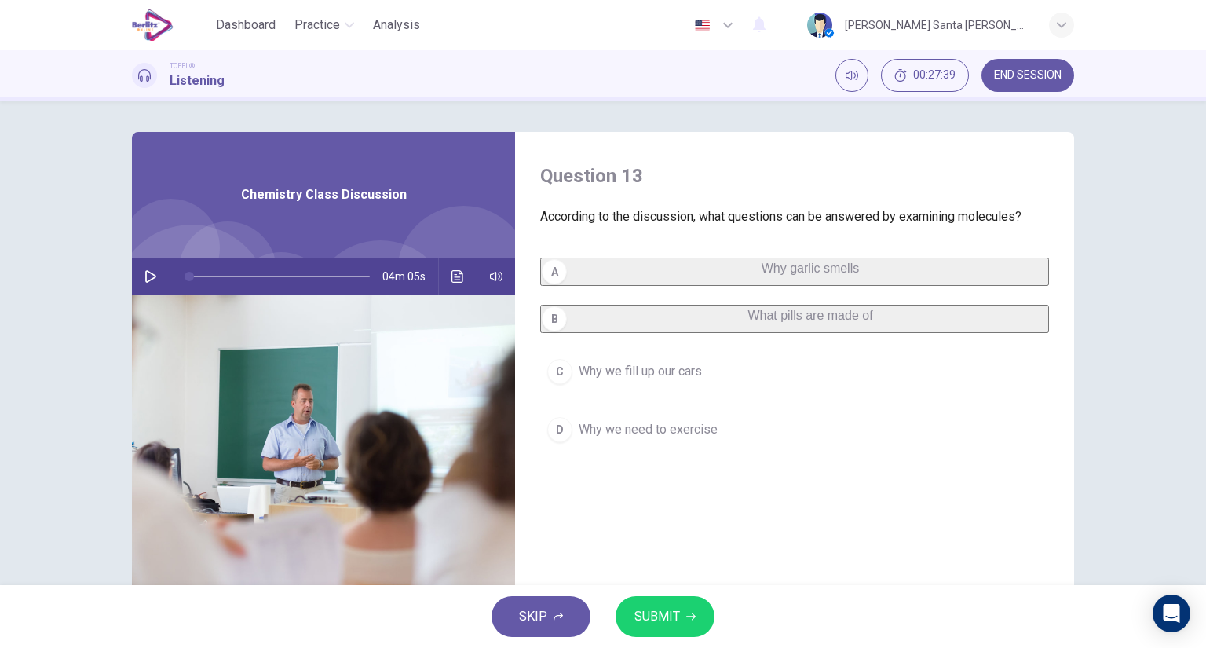
drag, startPoint x: 679, startPoint y: 613, endPoint x: 657, endPoint y: 562, distance: 55.3
click at [679, 613] on button "SUBMIT" at bounding box center [665, 616] width 99 height 41
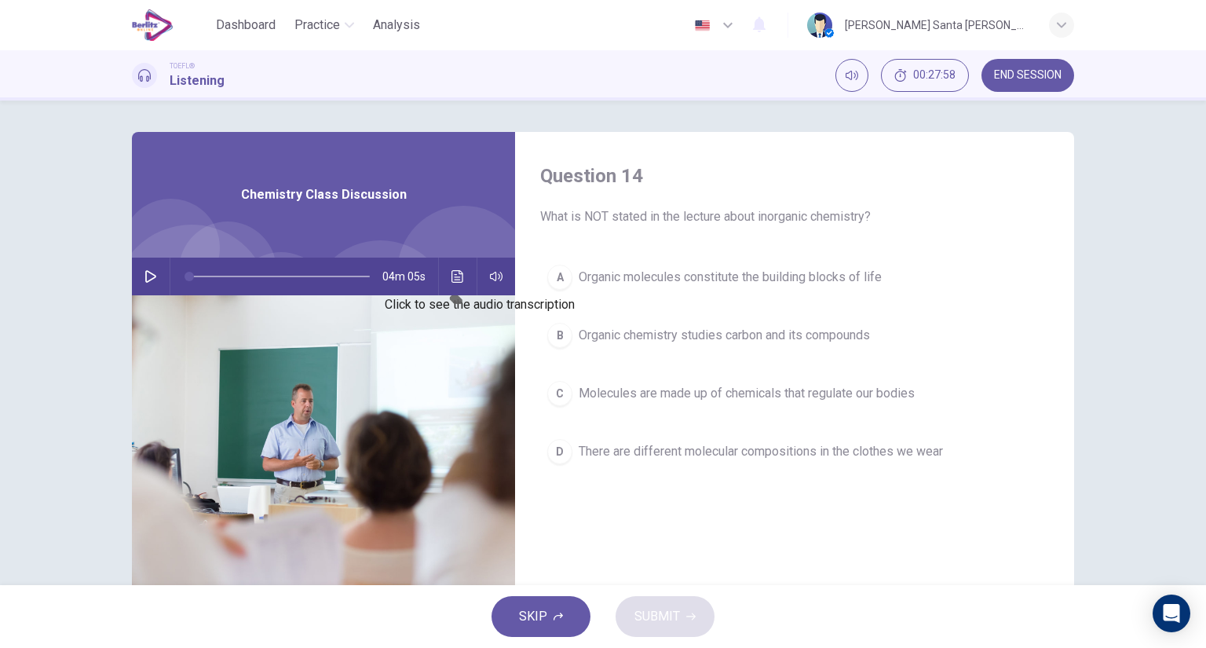
click at [452, 274] on icon "Click to see the audio transcription" at bounding box center [458, 276] width 13 height 13
drag, startPoint x: 817, startPoint y: 240, endPoint x: 815, endPoint y: 273, distance: 32.2
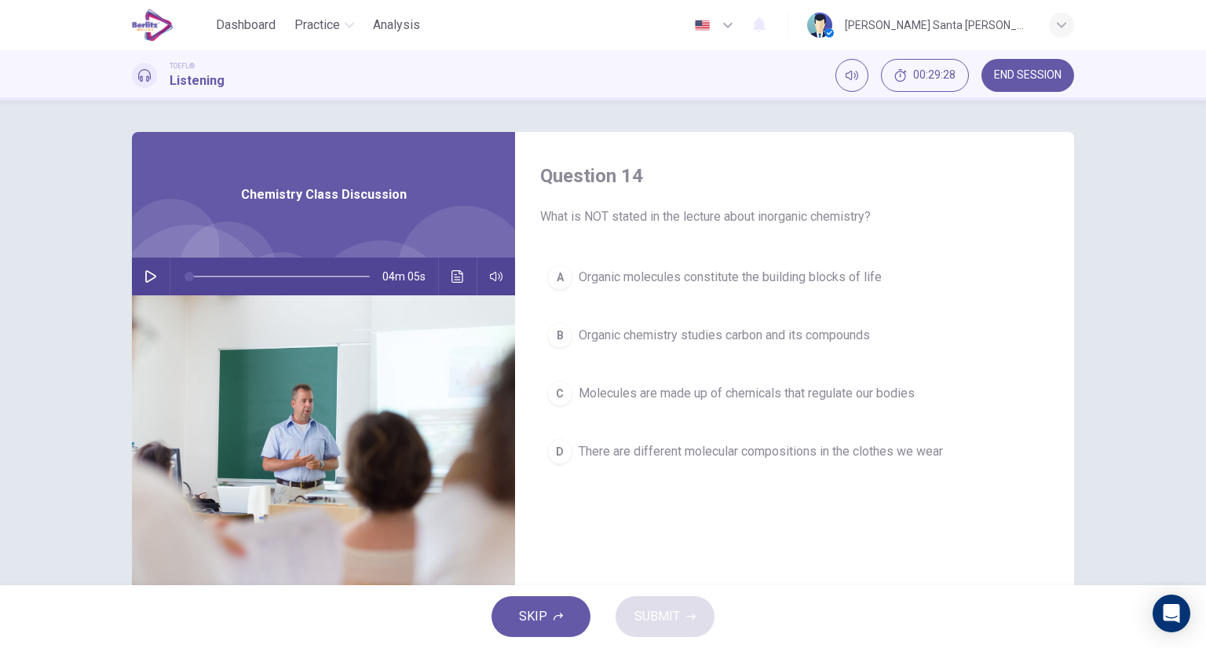
click at [555, 273] on div "A" at bounding box center [559, 277] width 25 height 25
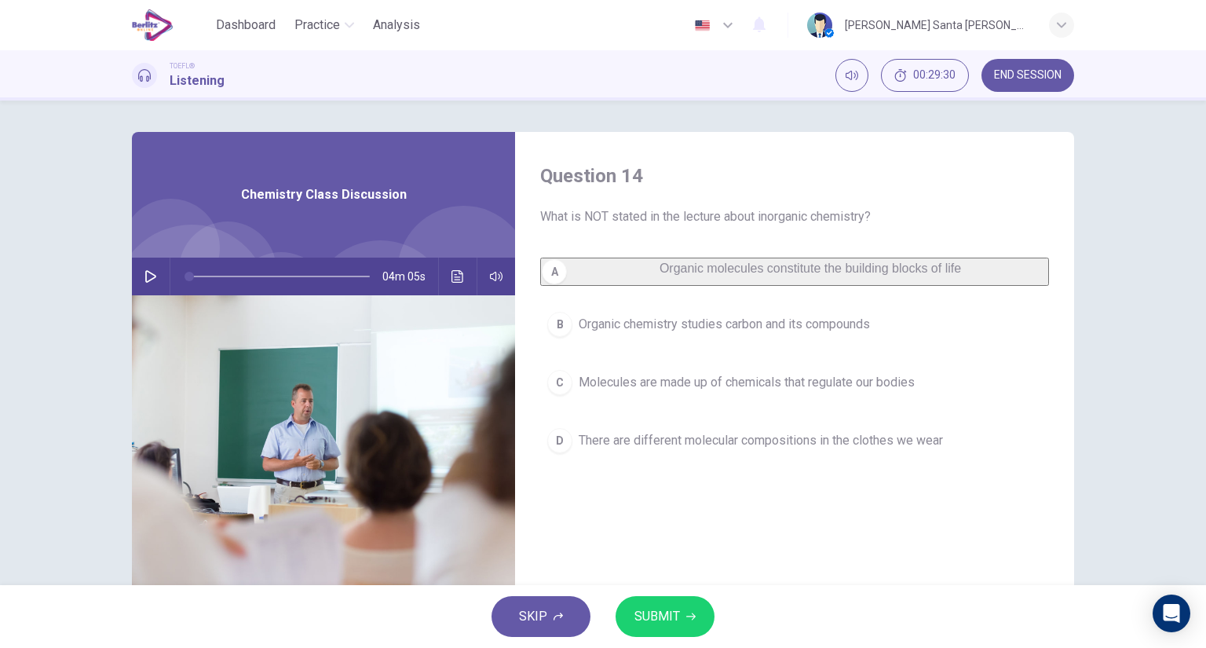
click at [670, 619] on span "SUBMIT" at bounding box center [658, 617] width 46 height 22
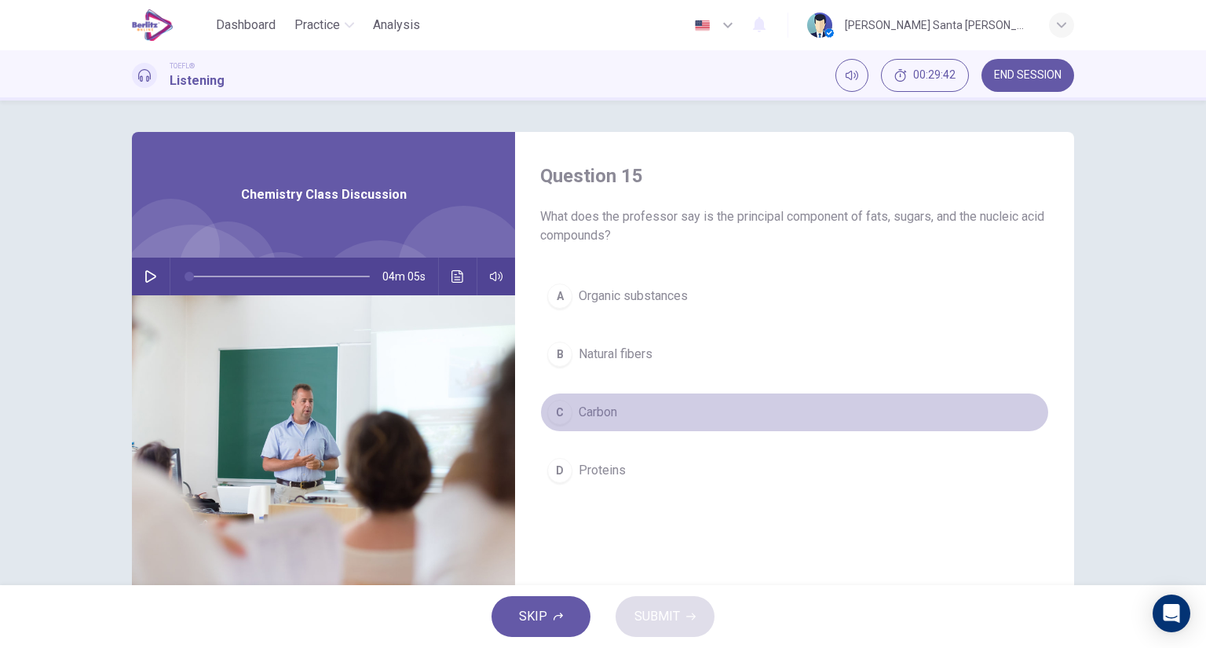
click at [567, 413] on div "C" at bounding box center [559, 412] width 25 height 25
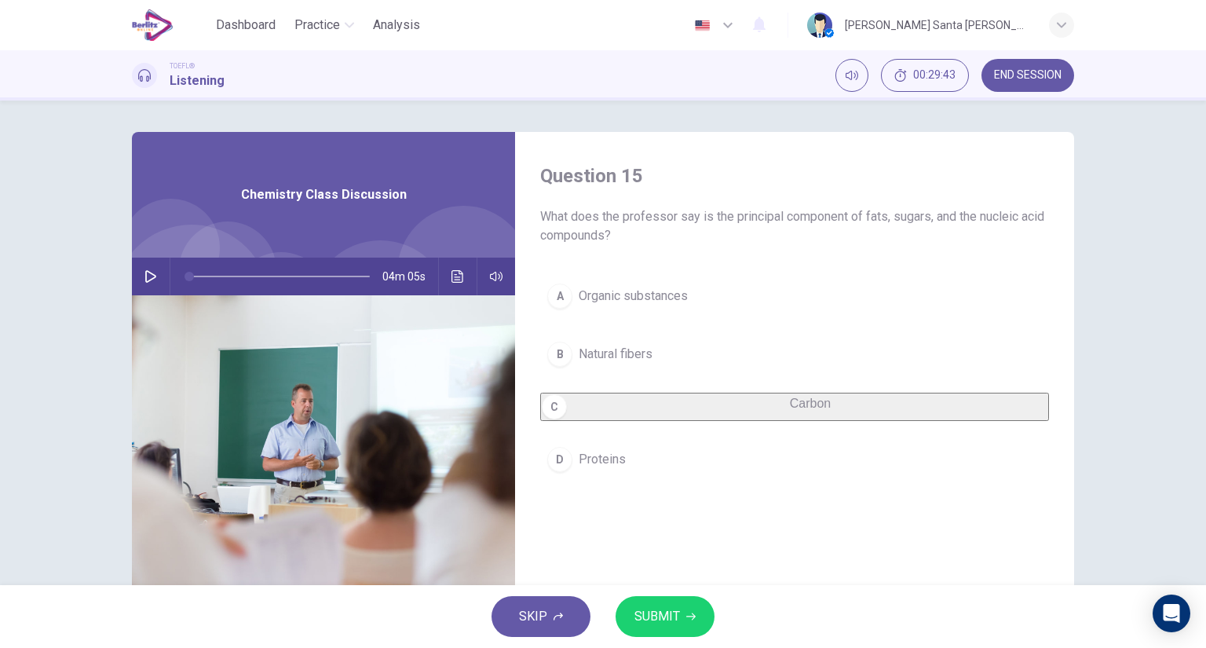
click at [664, 610] on span "SUBMIT" at bounding box center [658, 617] width 46 height 22
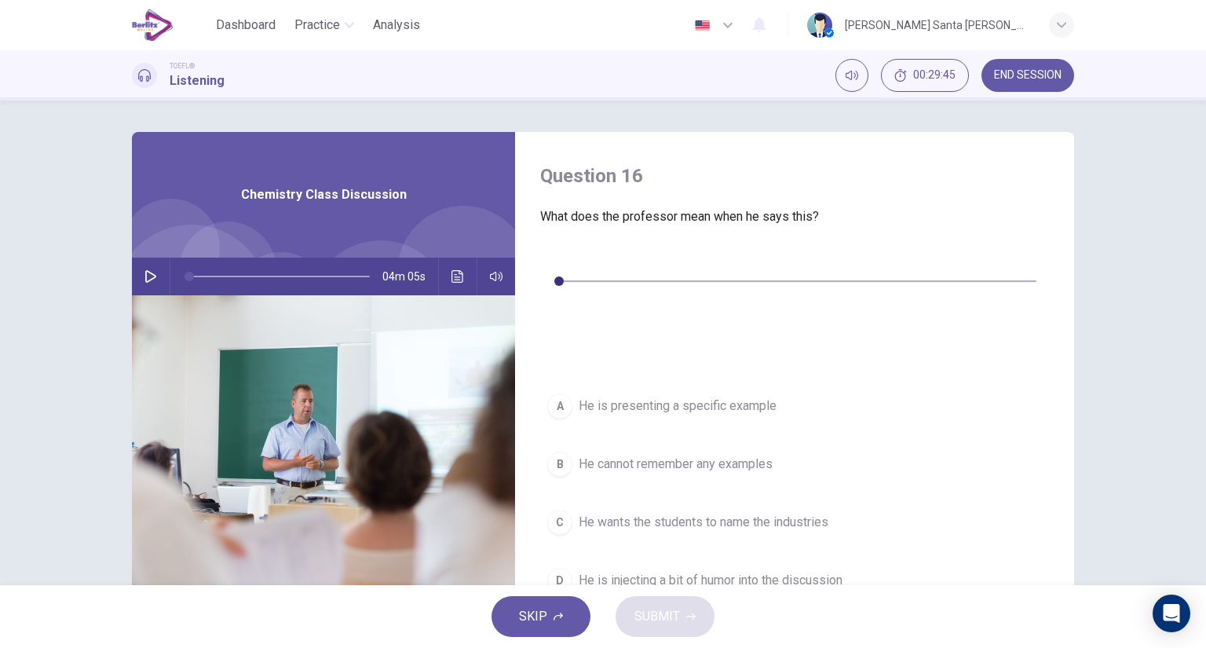
click at [556, 256] on icon "button" at bounding box center [553, 257] width 13 height 13
type input "*"
click at [666, 397] on span "He is presenting a specific example" at bounding box center [678, 406] width 198 height 19
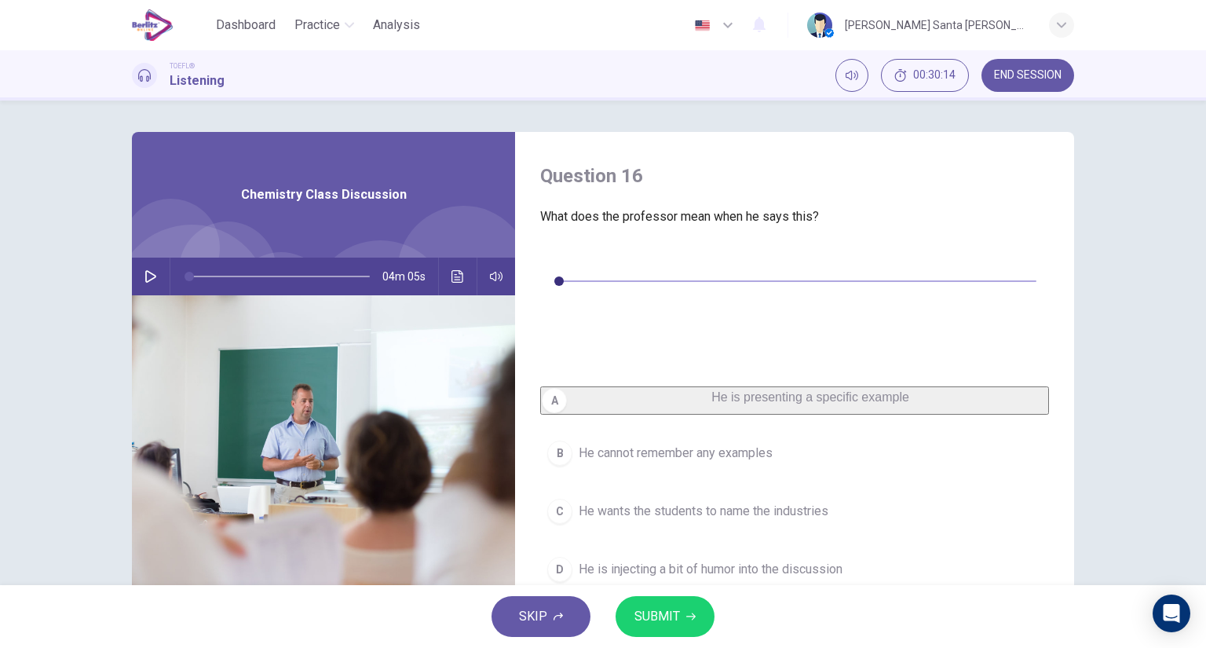
click at [670, 618] on span "SUBMIT" at bounding box center [658, 617] width 46 height 22
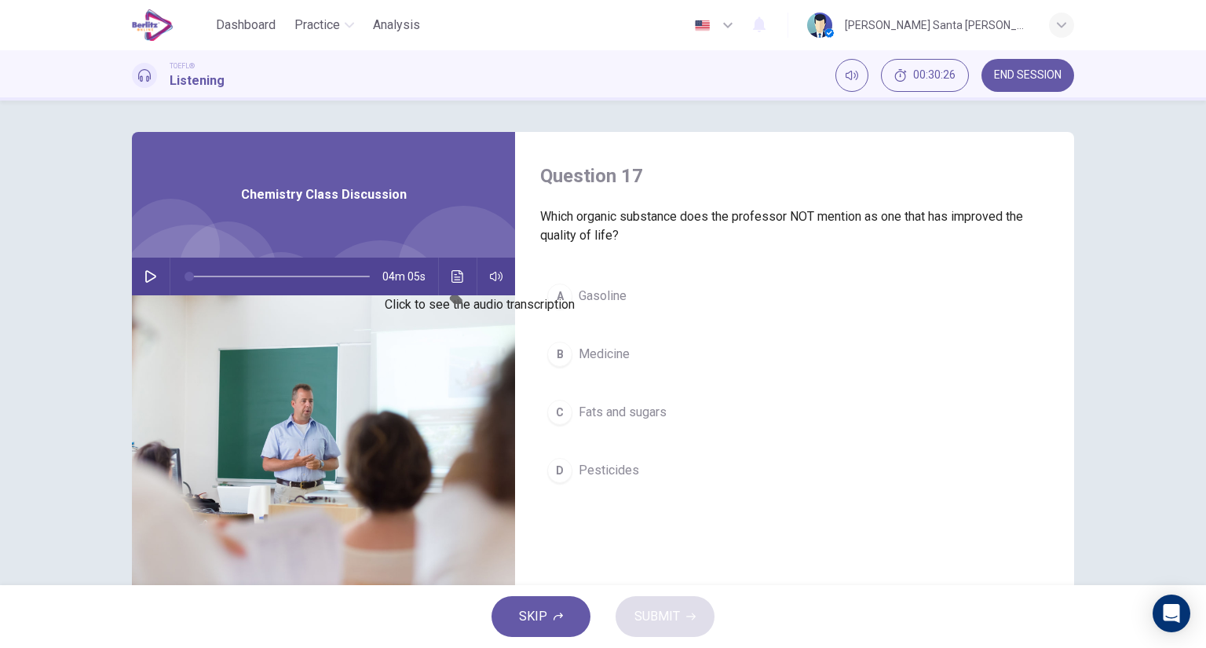
click at [452, 276] on icon "Click to see the audio transcription" at bounding box center [458, 276] width 12 height 13
click at [559, 408] on div "C" at bounding box center [559, 412] width 25 height 25
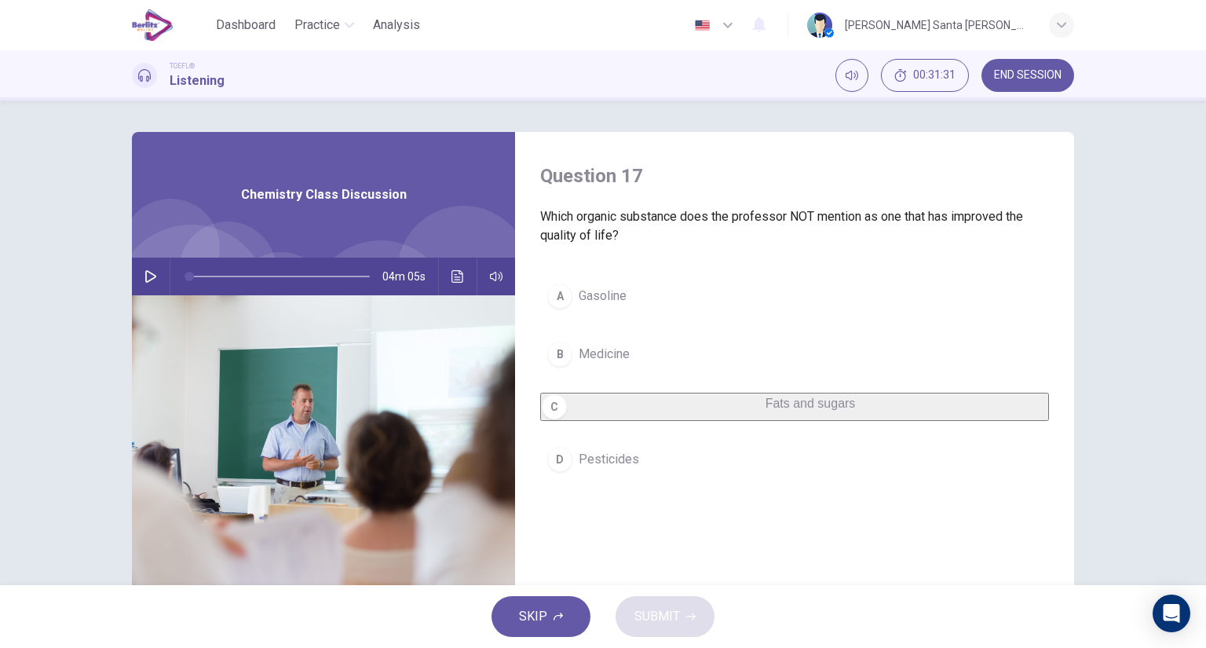
drag, startPoint x: 667, startPoint y: 405, endPoint x: 672, endPoint y: 393, distance: 12.7
click at [672, 393] on button "C Fats and sugars" at bounding box center [794, 407] width 509 height 28
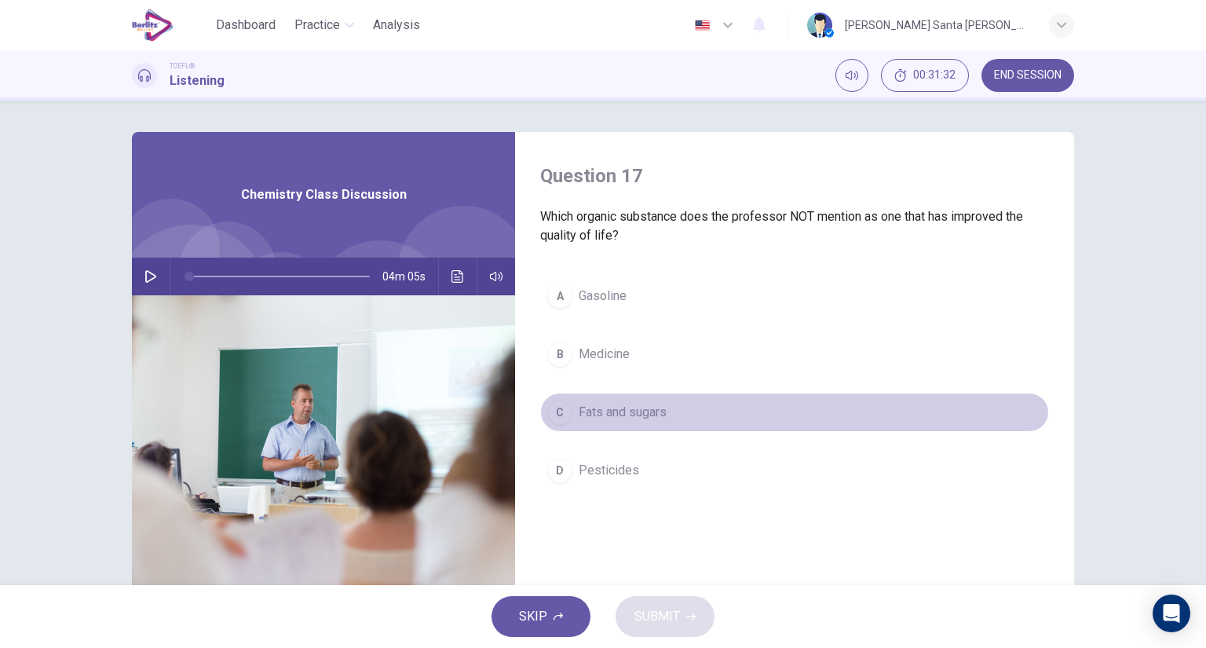
click at [635, 408] on span "Fats and sugars" at bounding box center [623, 412] width 88 height 19
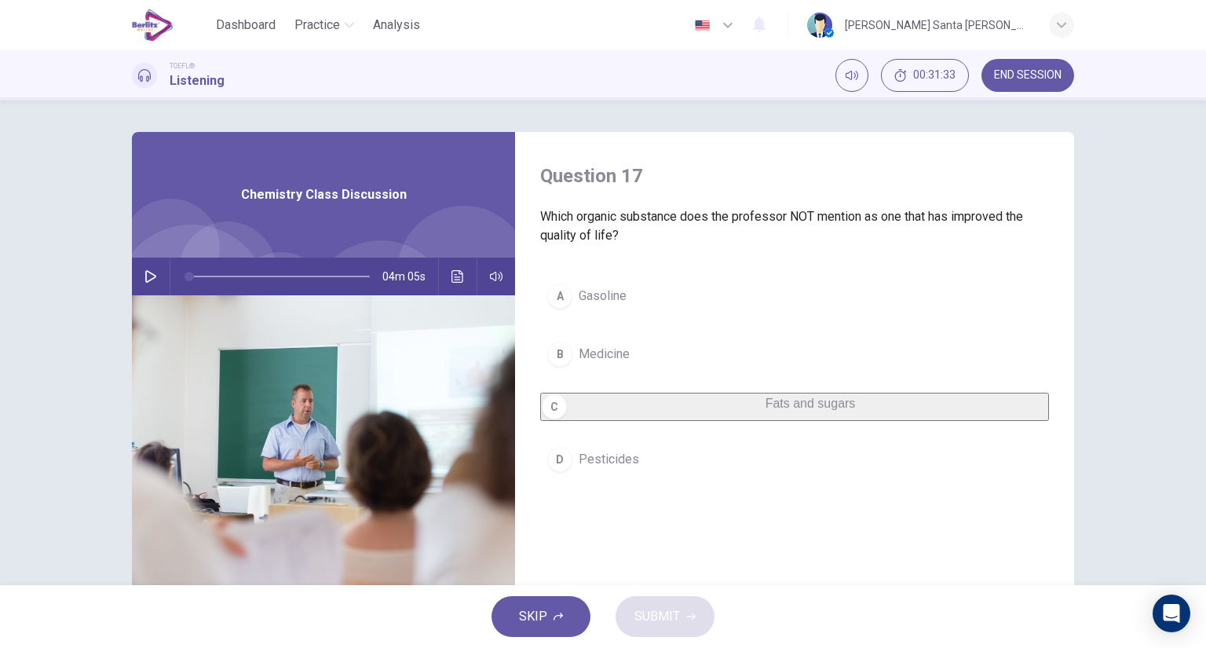
click at [570, 343] on button "B Medicine" at bounding box center [794, 354] width 509 height 39
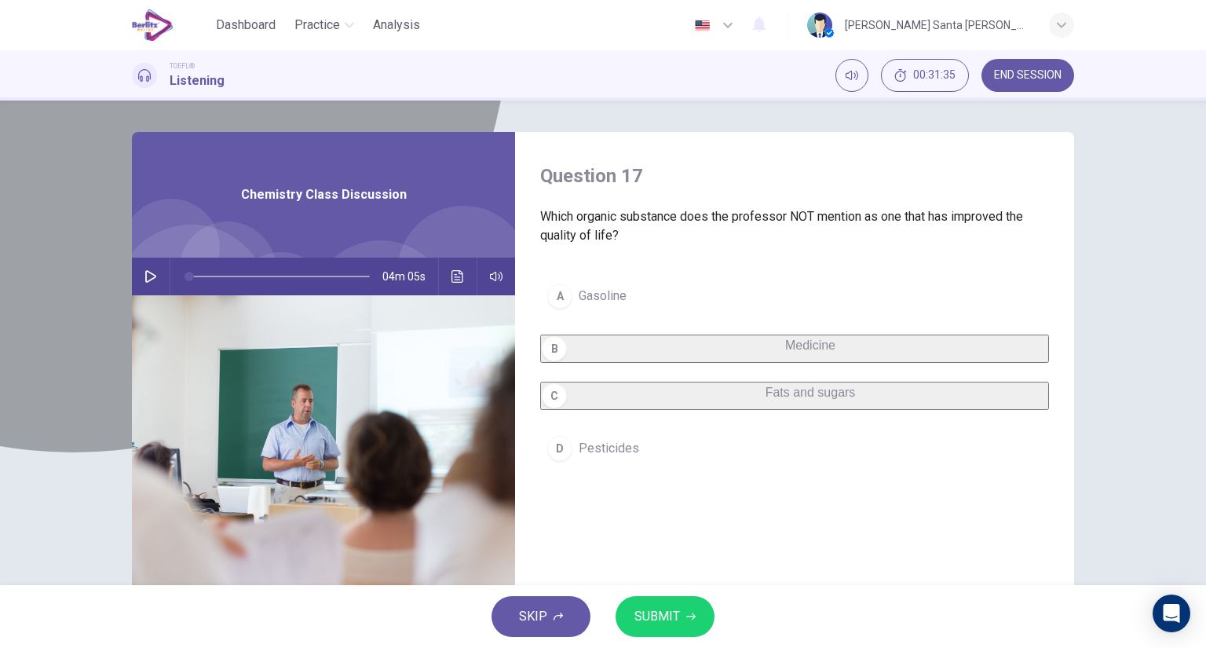
click at [785, 350] on span "Medicine" at bounding box center [810, 345] width 50 height 13
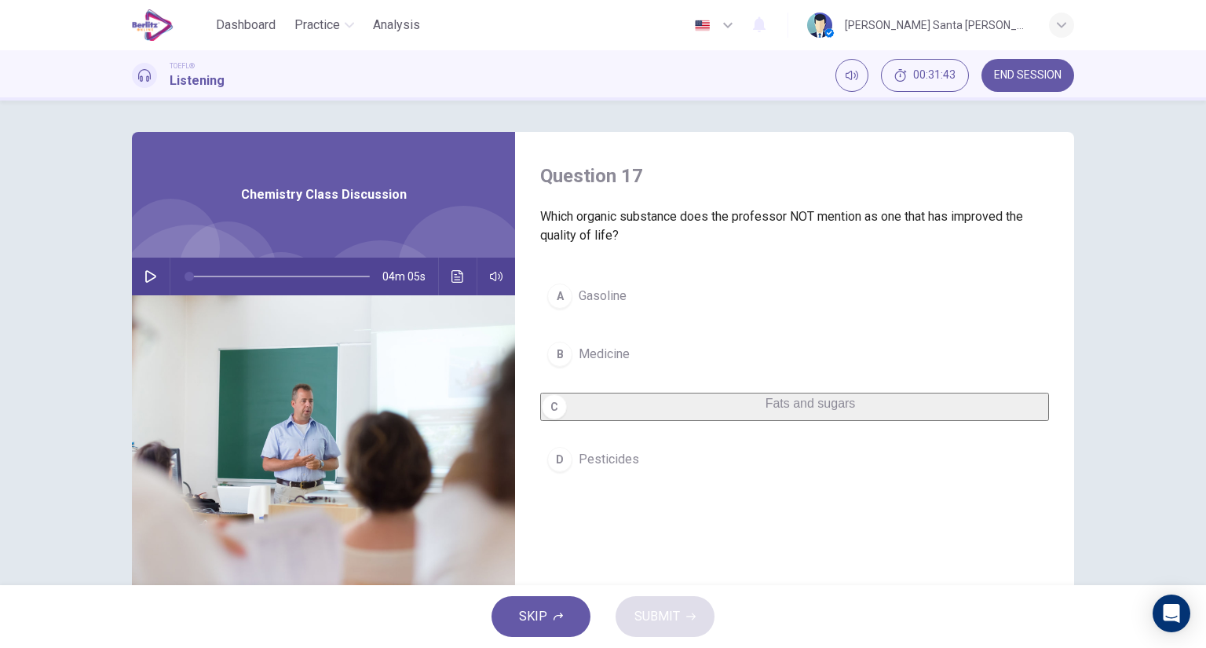
click at [428, 269] on span "04m 05s" at bounding box center [411, 277] width 56 height 38
click at [456, 274] on icon "Click to see the audio transcription" at bounding box center [458, 276] width 13 height 13
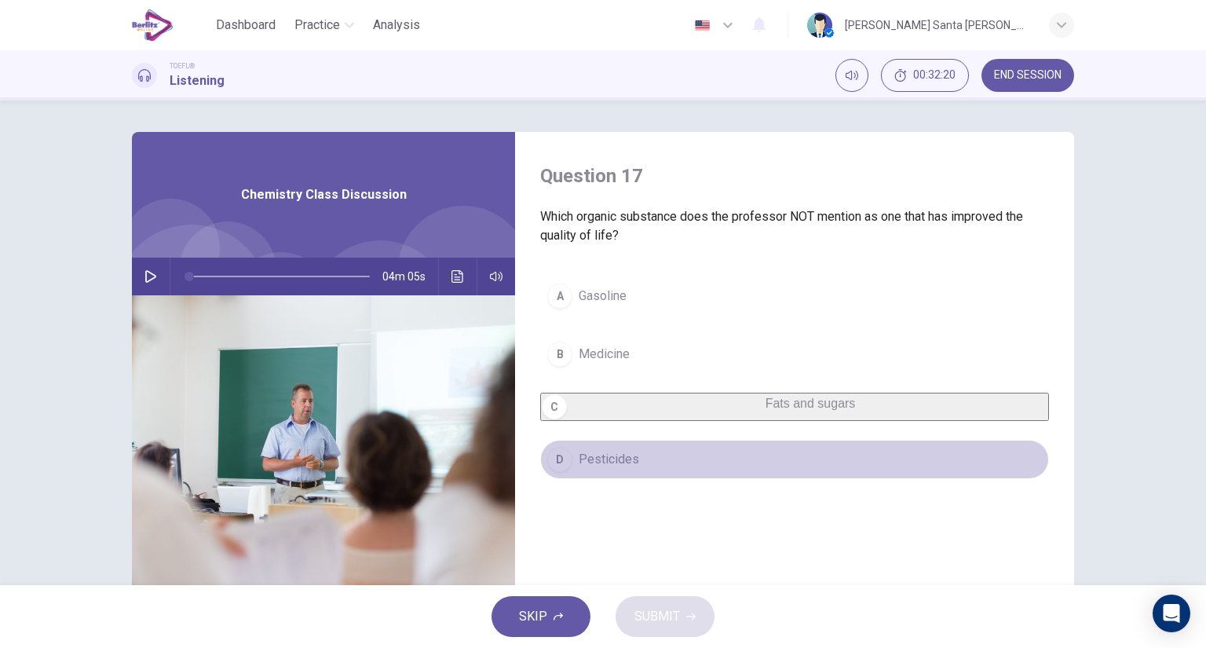
click at [623, 469] on span "Pesticides" at bounding box center [609, 459] width 60 height 19
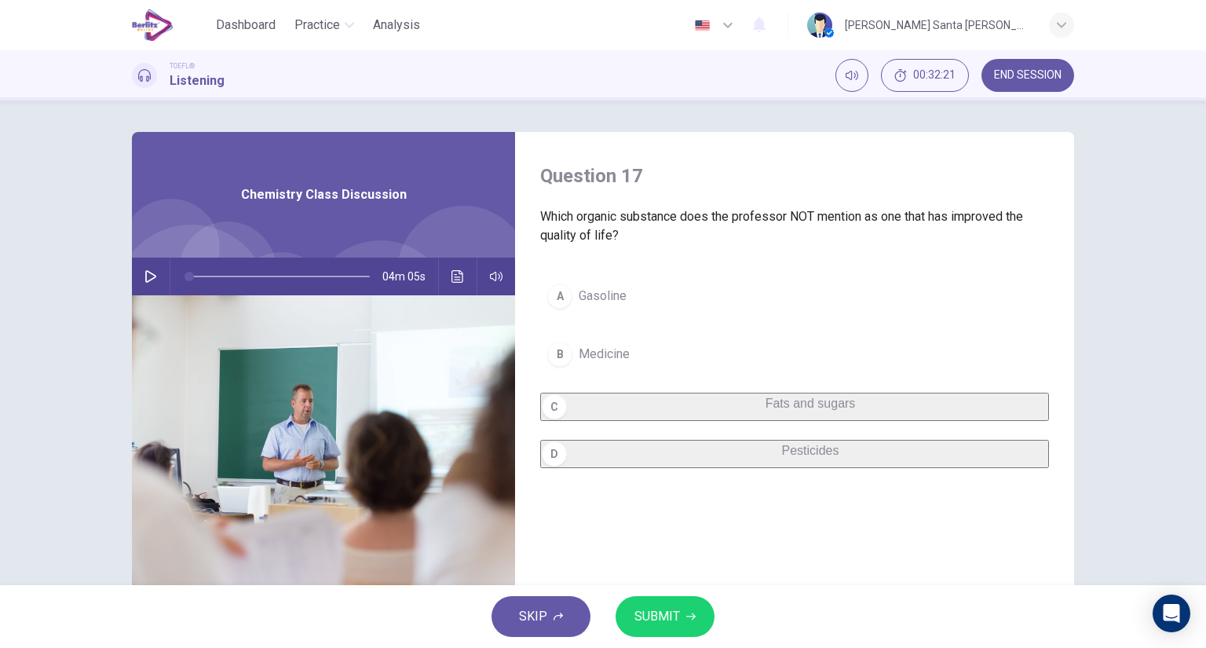
click at [670, 624] on span "SUBMIT" at bounding box center [658, 617] width 46 height 22
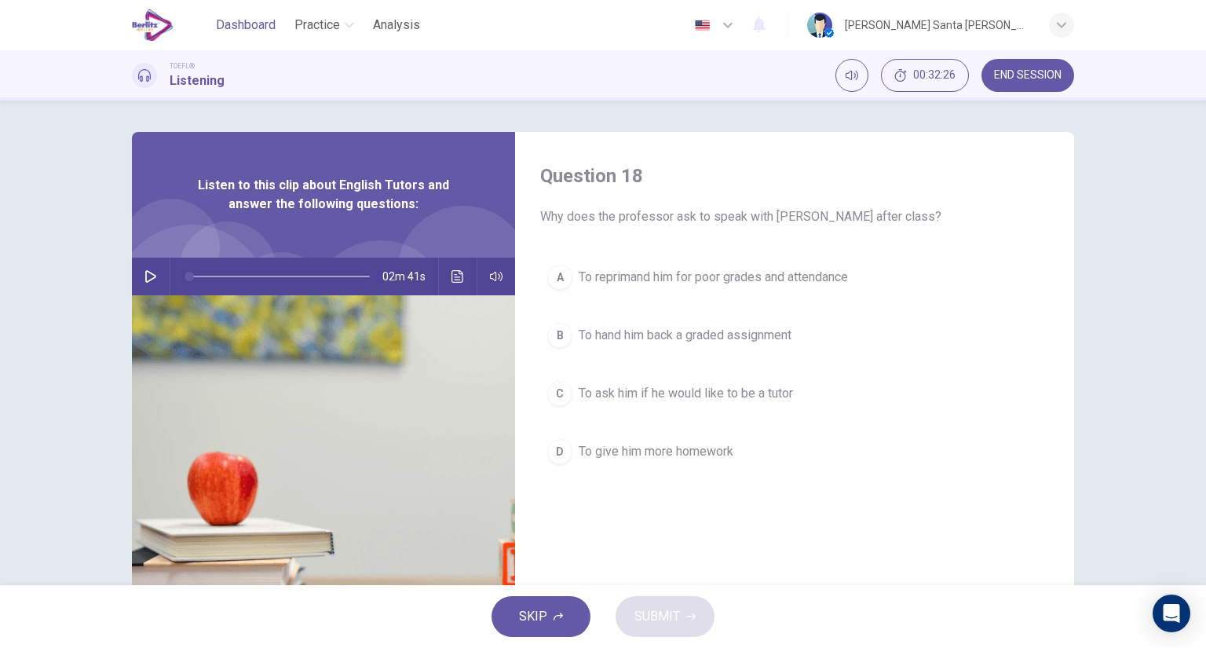
click at [249, 30] on span "Dashboard" at bounding box center [246, 25] width 60 height 19
